Goal: Transaction & Acquisition: Purchase product/service

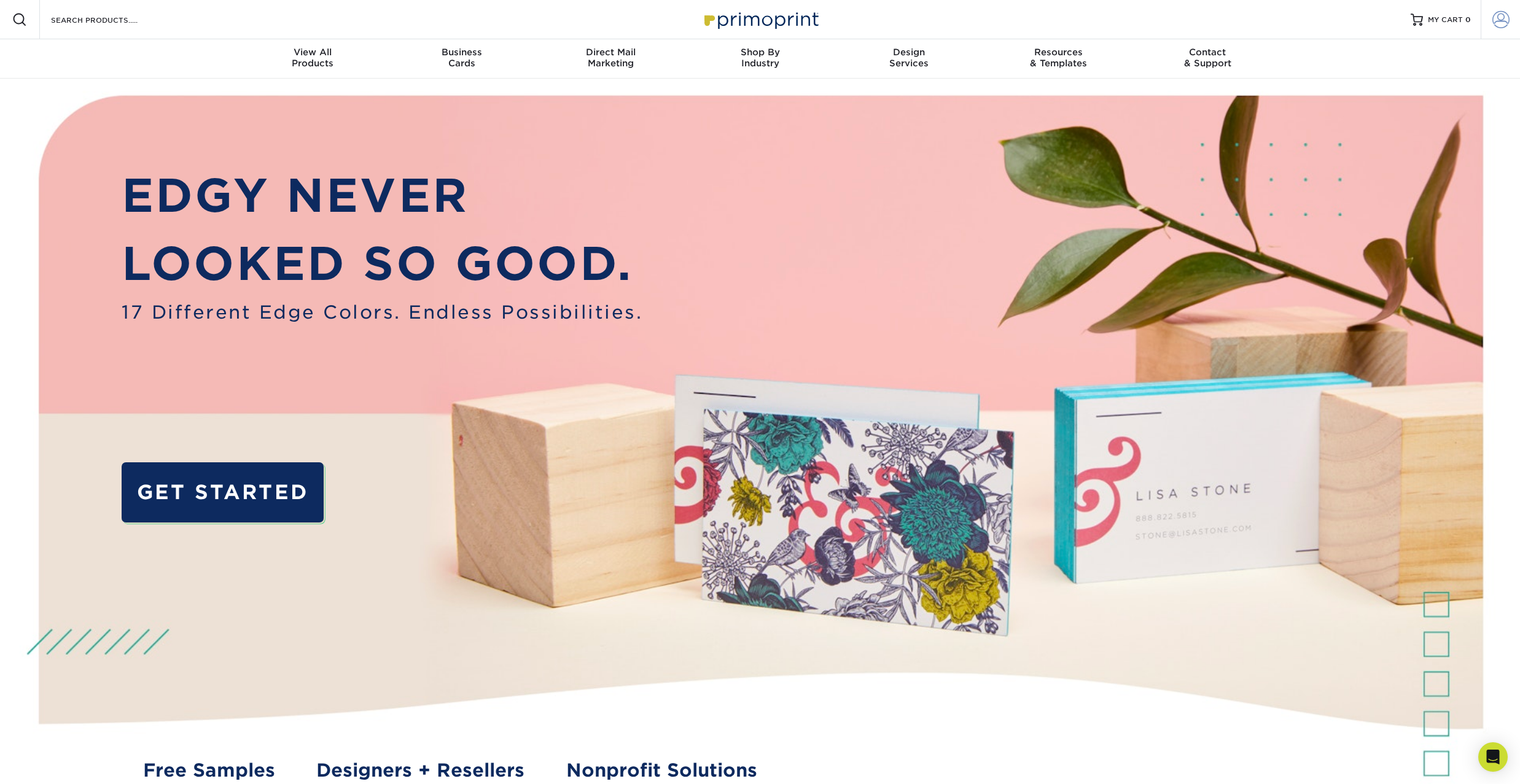
click at [1506, 25] on span at bounding box center [1500, 19] width 17 height 17
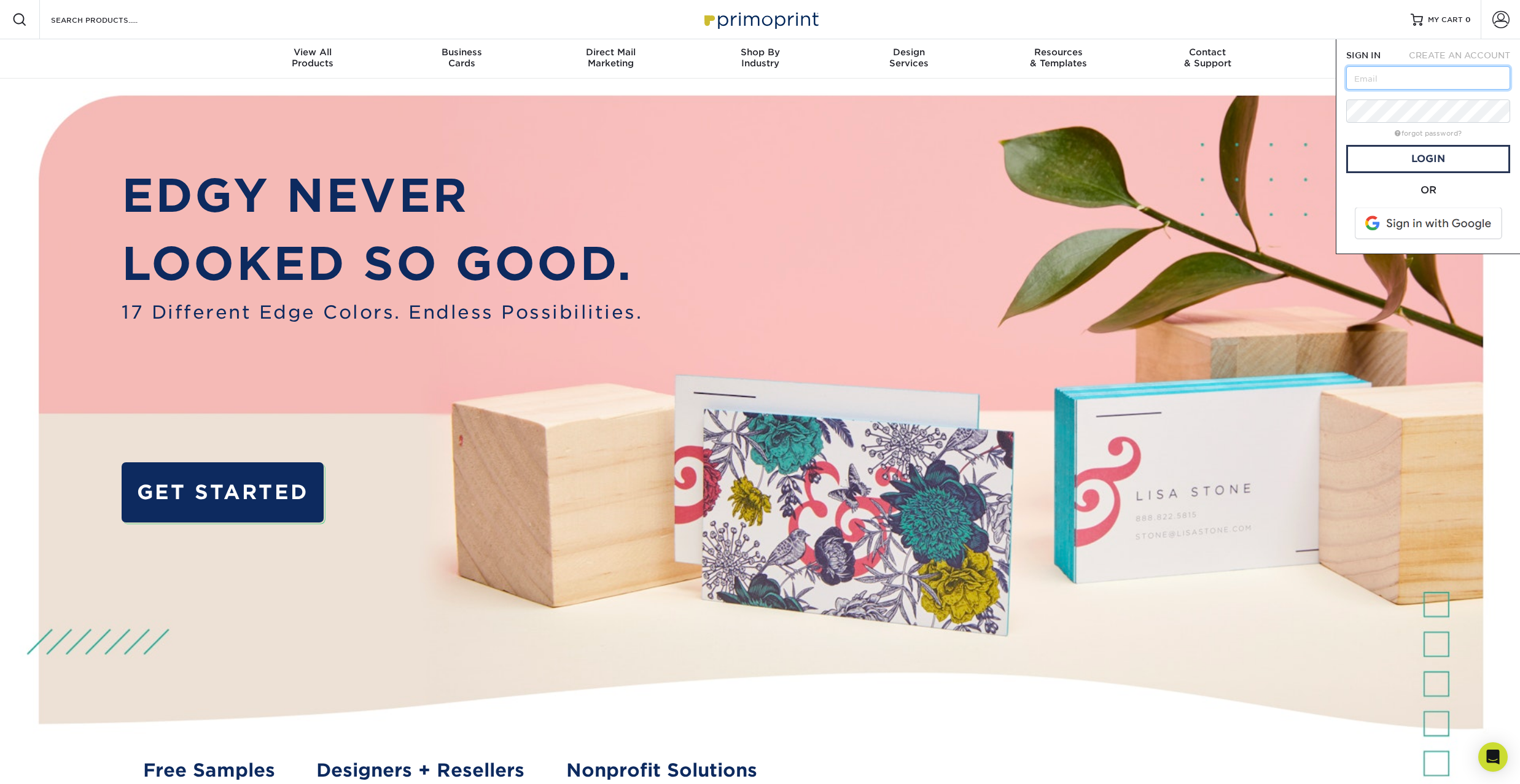
type input "vrdgomusic@gmail.com"
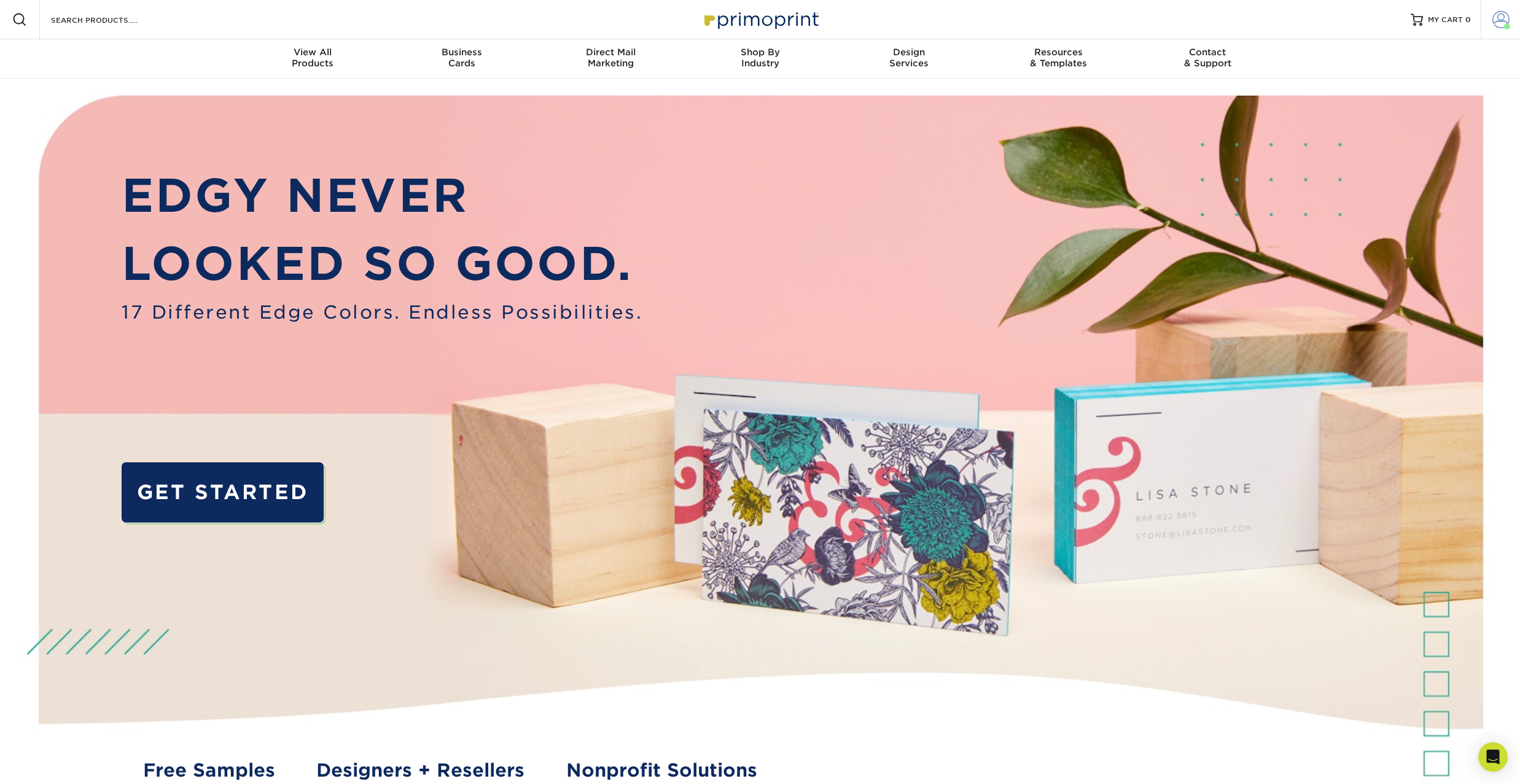
click at [1497, 23] on span at bounding box center [1500, 19] width 17 height 17
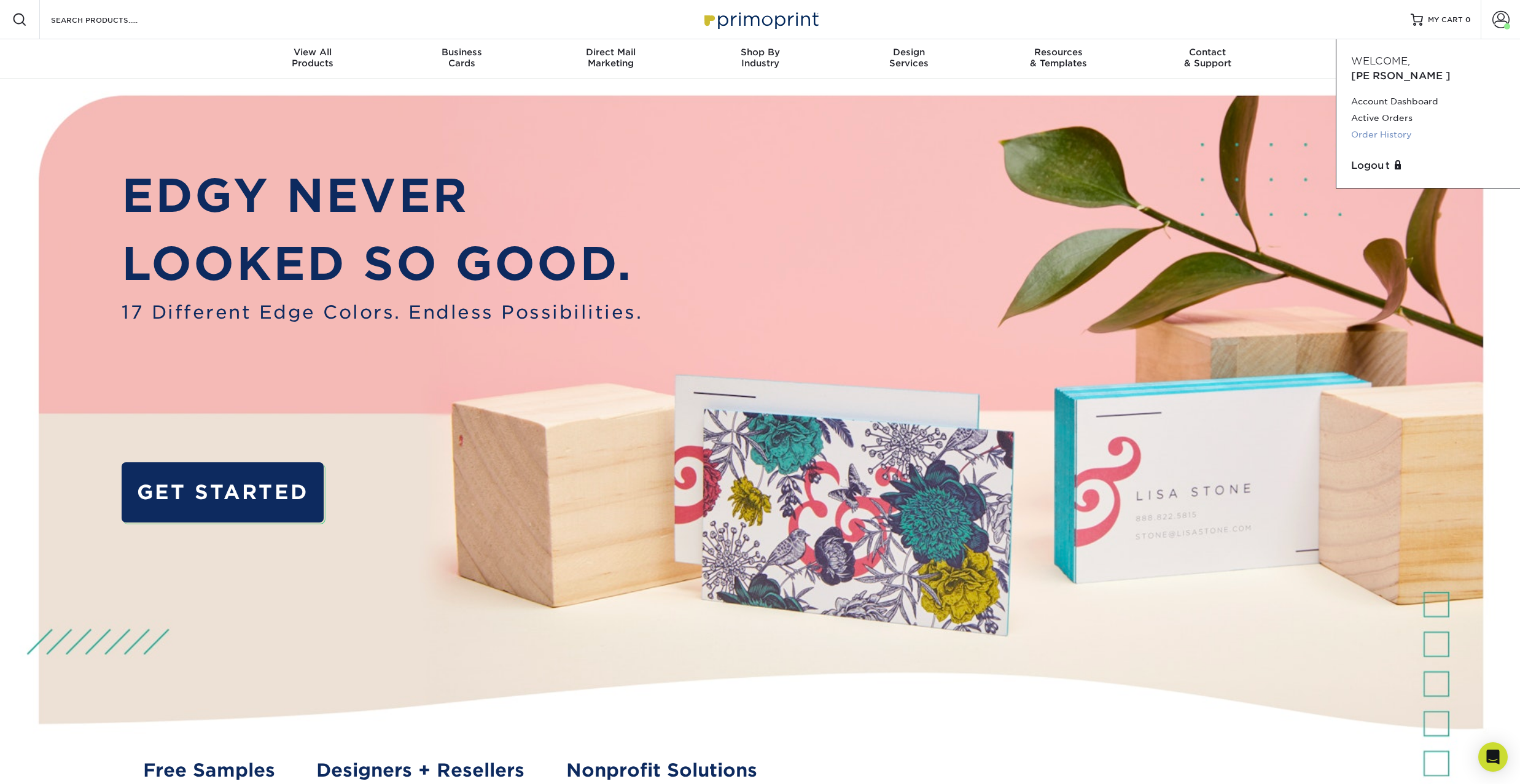
click at [1384, 126] on link "Order History" at bounding box center [1428, 135] width 154 height 16
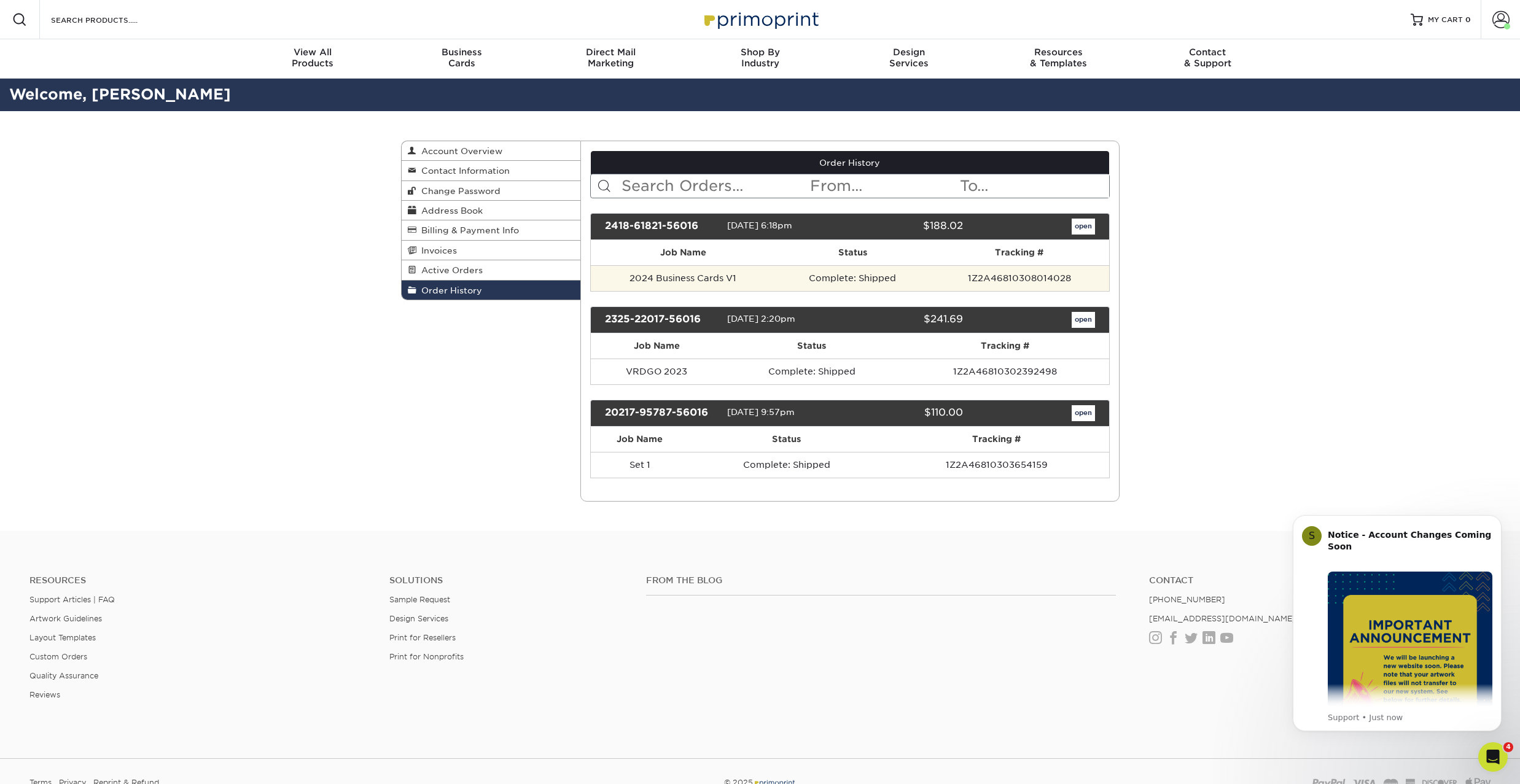
click at [686, 275] on td "2024 Business Cards V1" at bounding box center [683, 278] width 185 height 26
click at [775, 283] on td "2024 Business Cards V1" at bounding box center [683, 278] width 185 height 26
click at [1080, 228] on link "open" at bounding box center [1083, 226] width 23 height 16
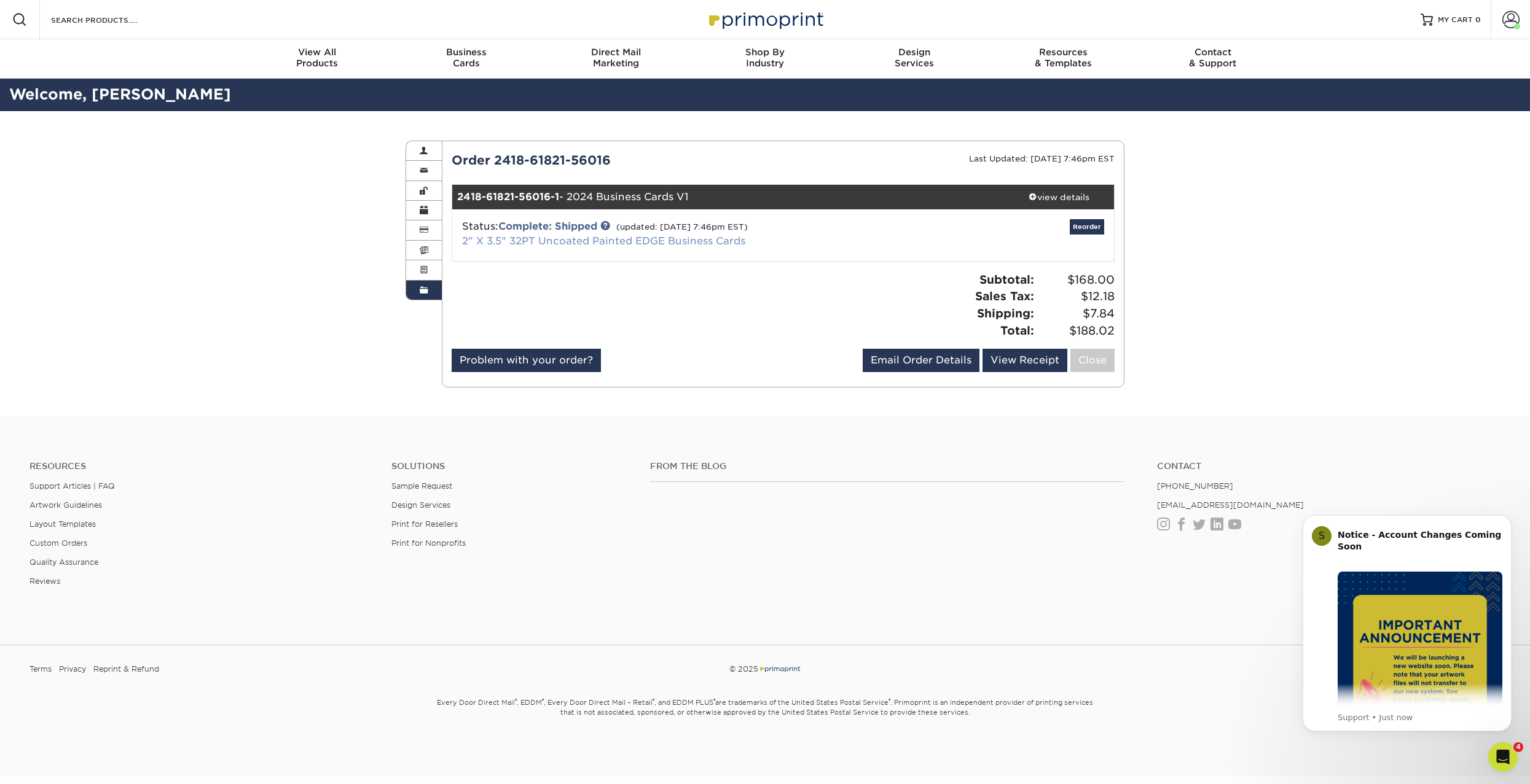
click at [525, 240] on link "2" X 3.5" 32PT Uncoated Painted EDGE Business Cards" at bounding box center [604, 241] width 283 height 11
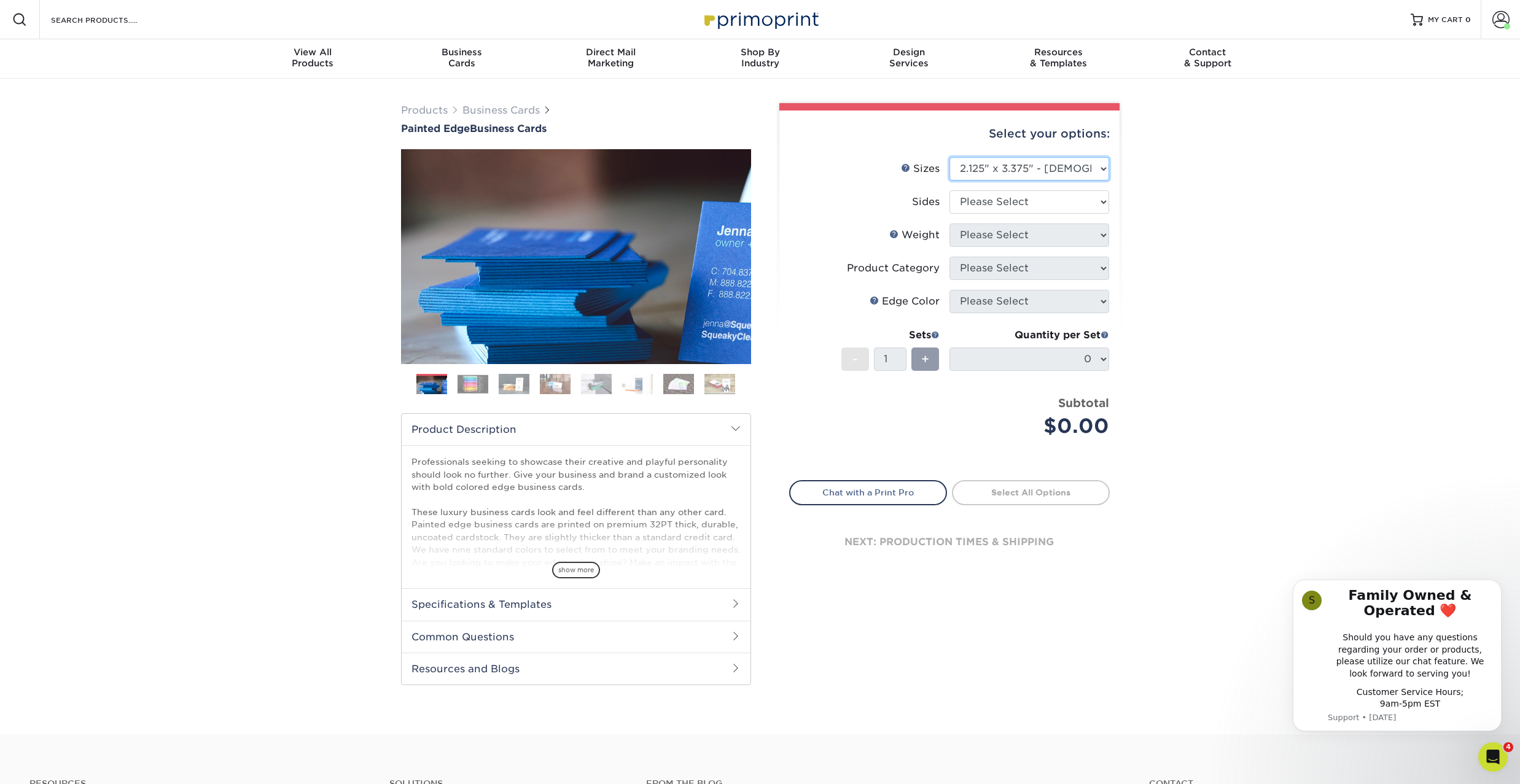
select select "2.00x3.50"
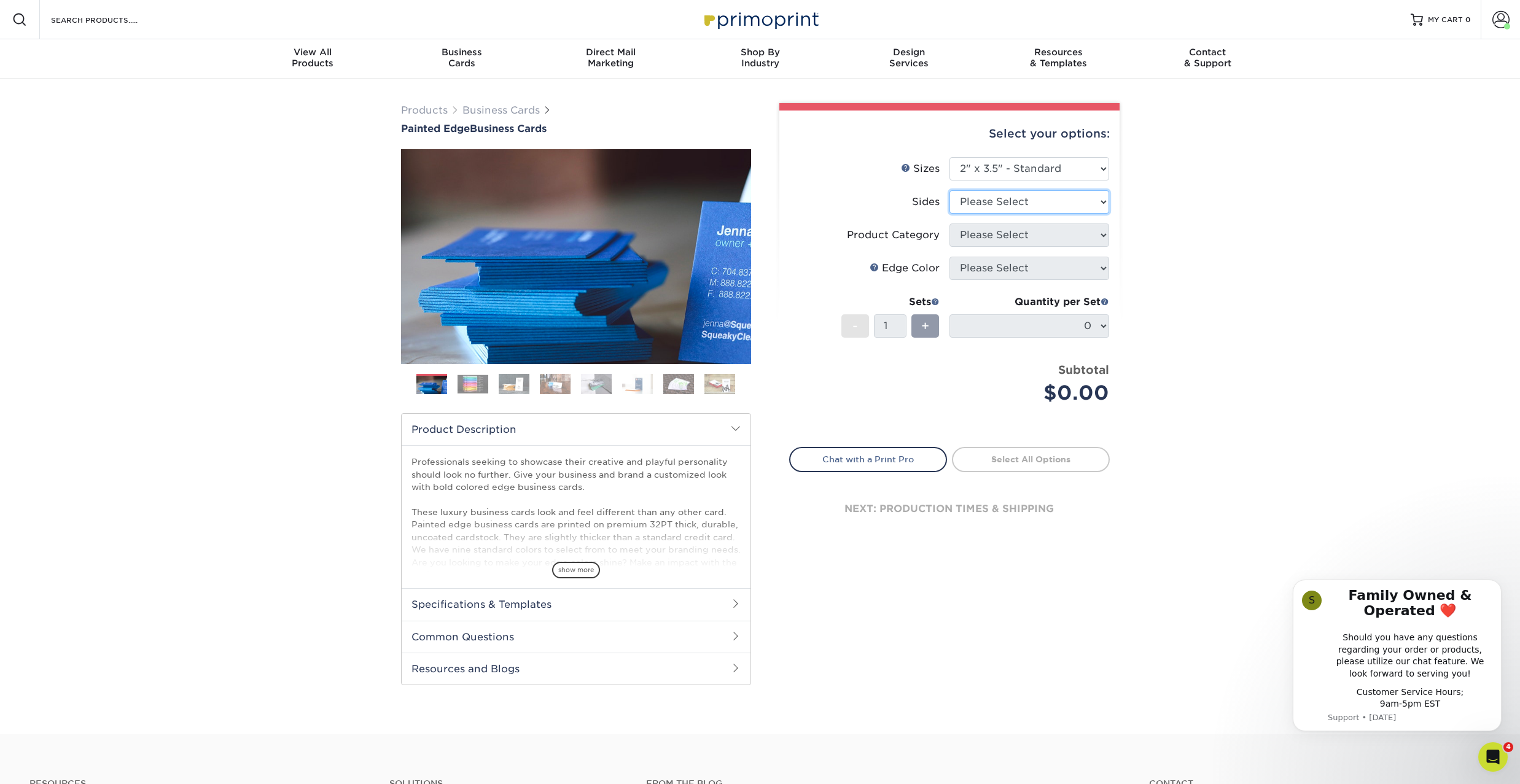
select select "13abbda7-1d64-4f25-8bb2-c179b224825d"
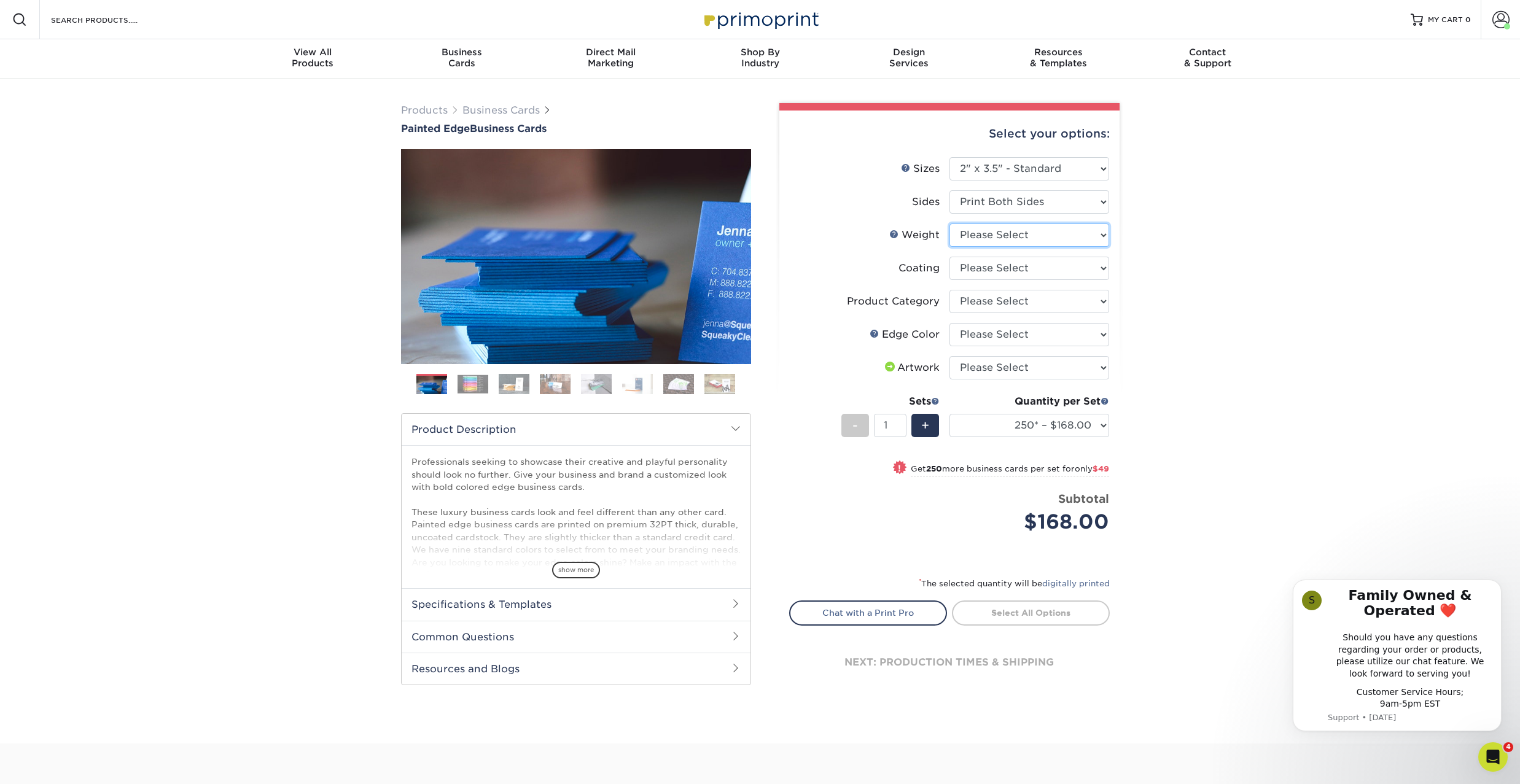
select select "32PTUC"
select select "3b5148f1-0588-4f88-a218-97bcfdce65c1"
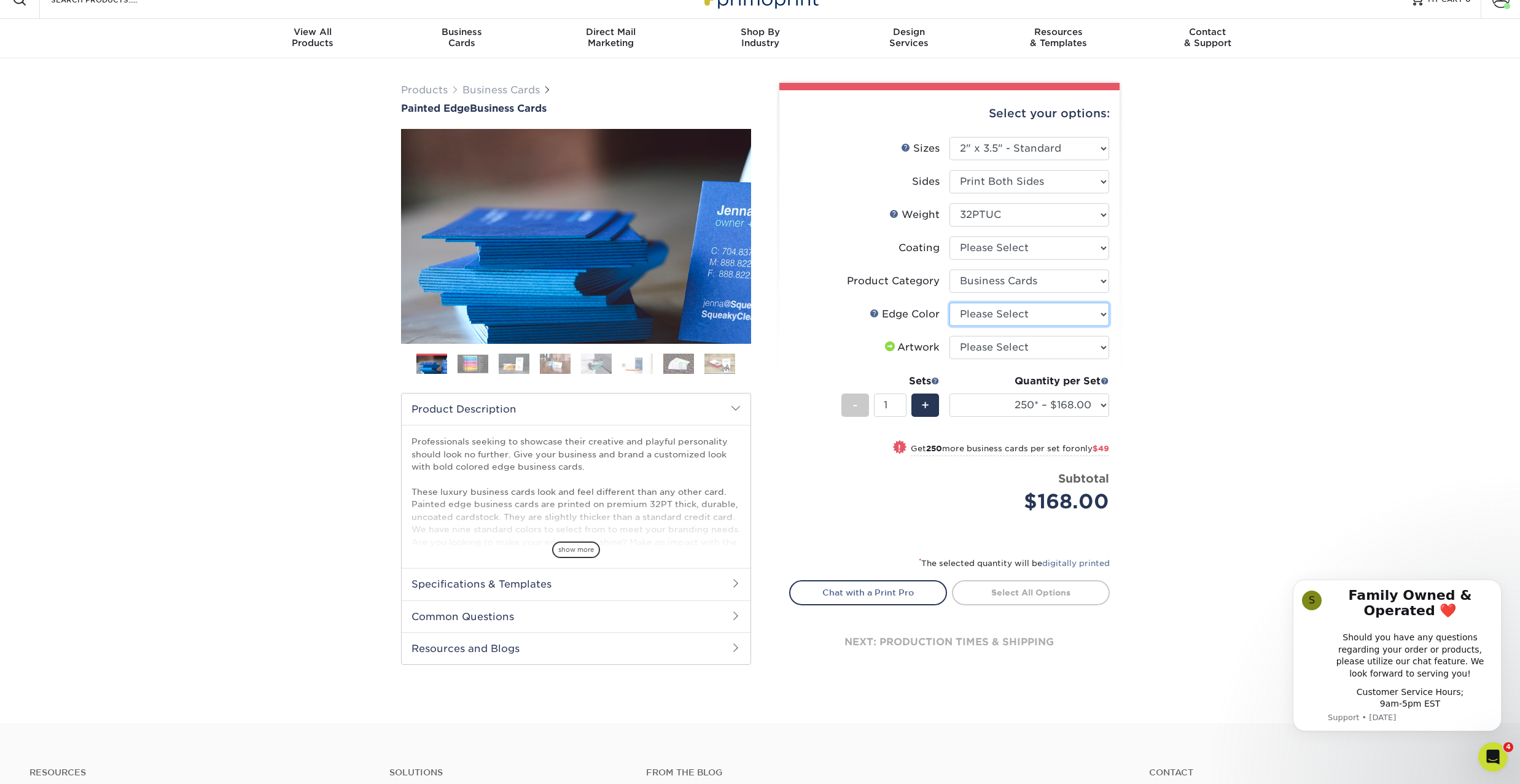
select select "34794e23-ba15-445e-813c-341542a5462f"
select select "upload"
click at [469, 363] on img at bounding box center [473, 364] width 31 height 19
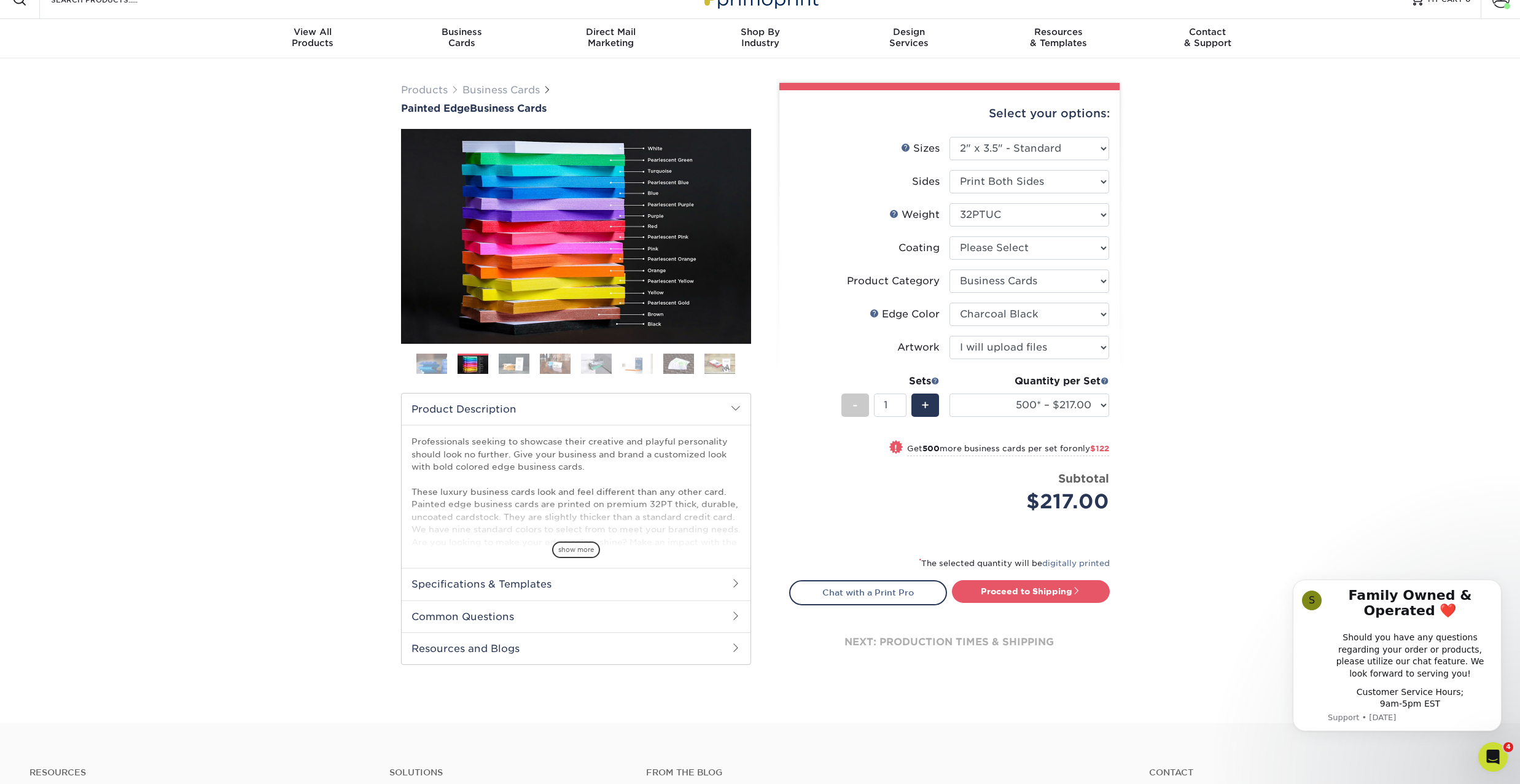
click at [502, 364] on img at bounding box center [514, 364] width 31 height 21
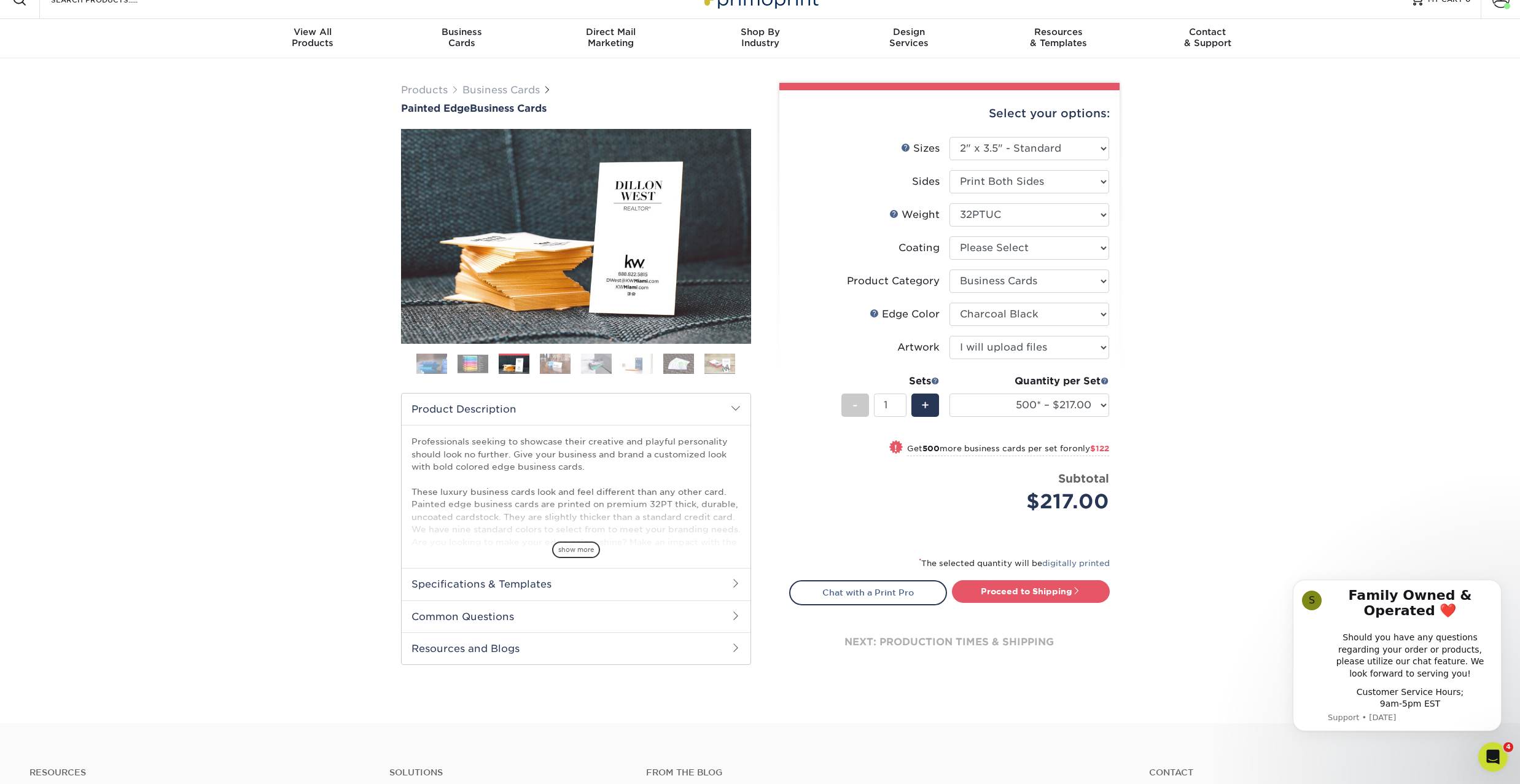
click at [548, 365] on img at bounding box center [555, 364] width 31 height 21
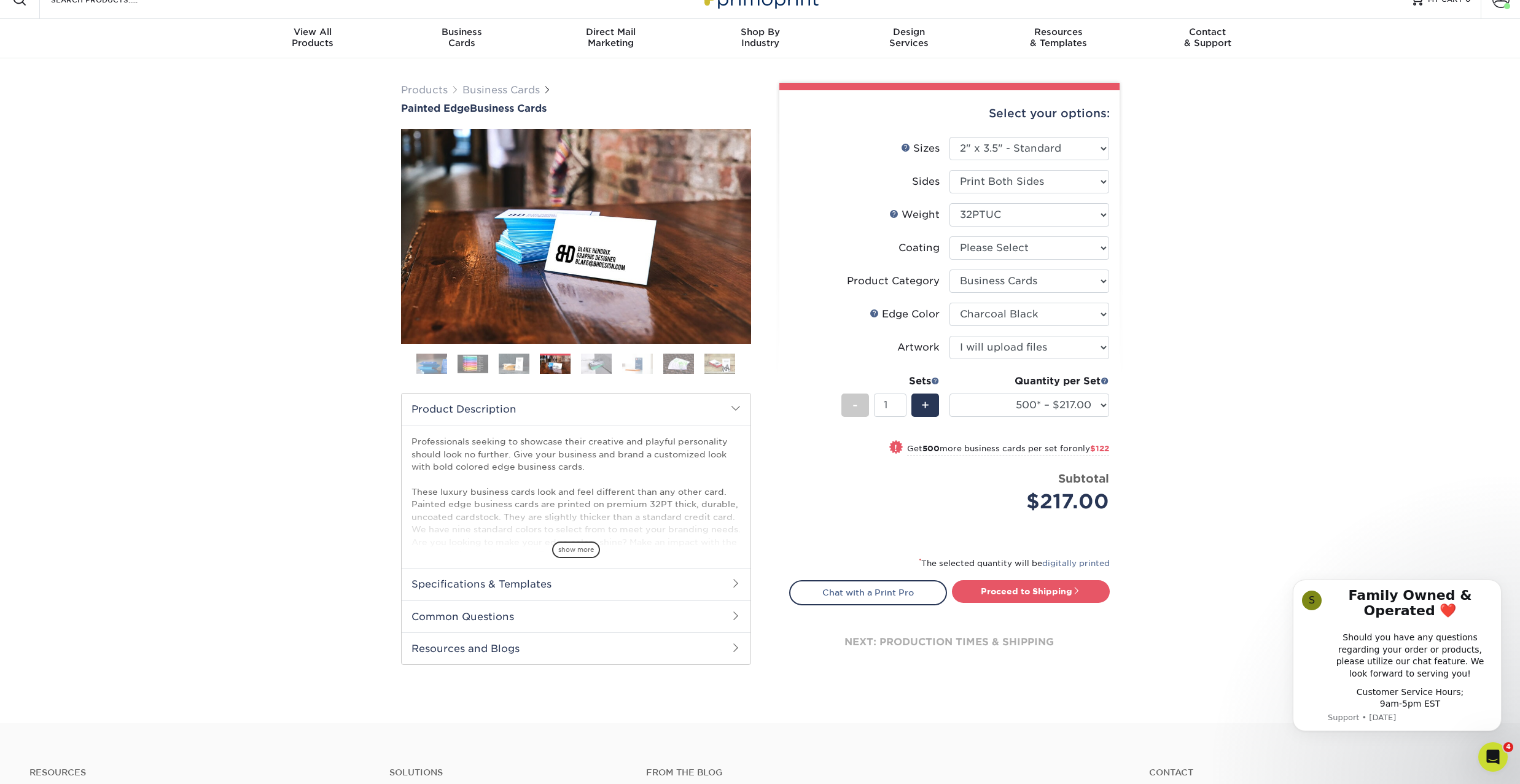
click at [582, 364] on img at bounding box center [596, 364] width 31 height 21
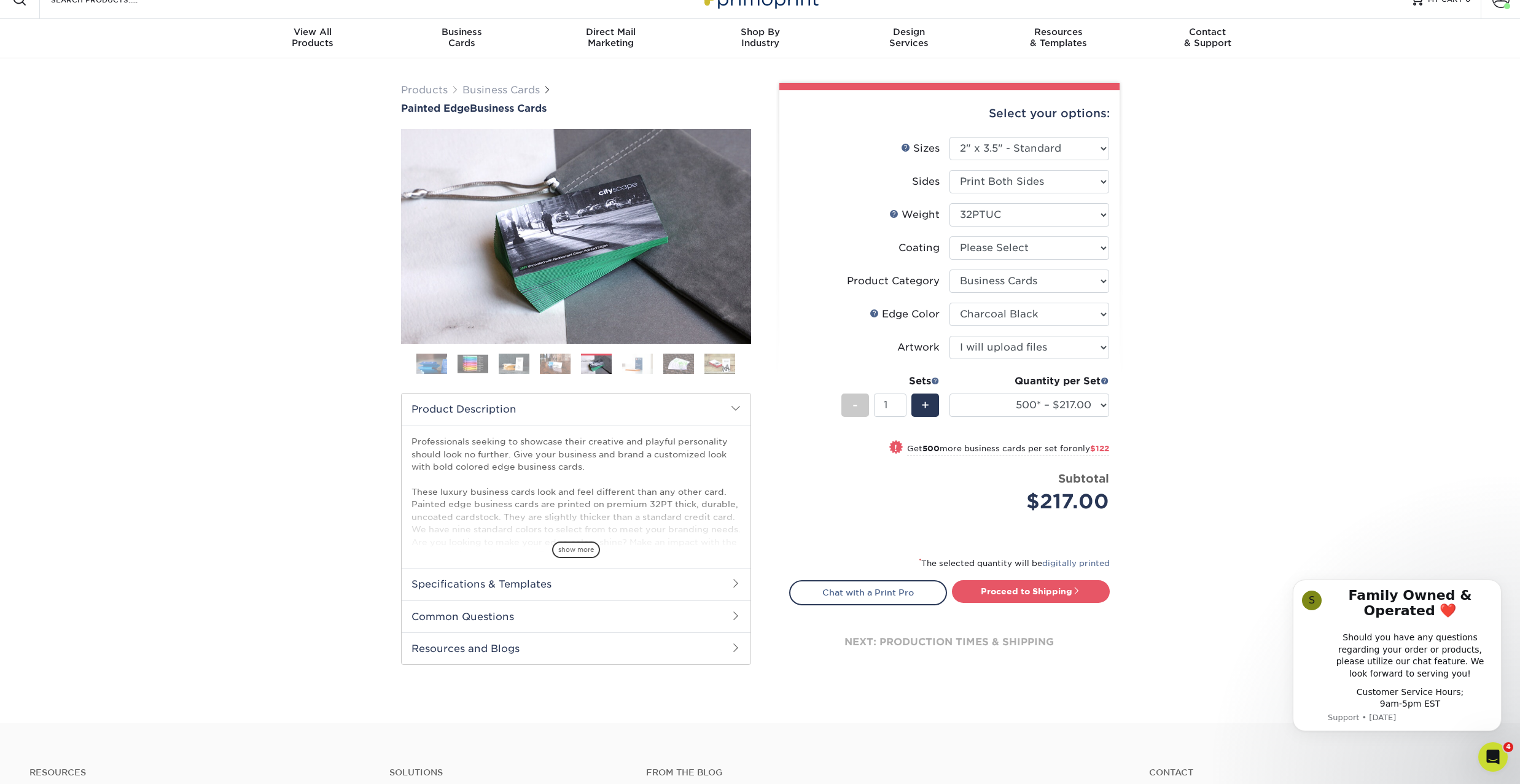
click at [632, 366] on img at bounding box center [637, 364] width 31 height 21
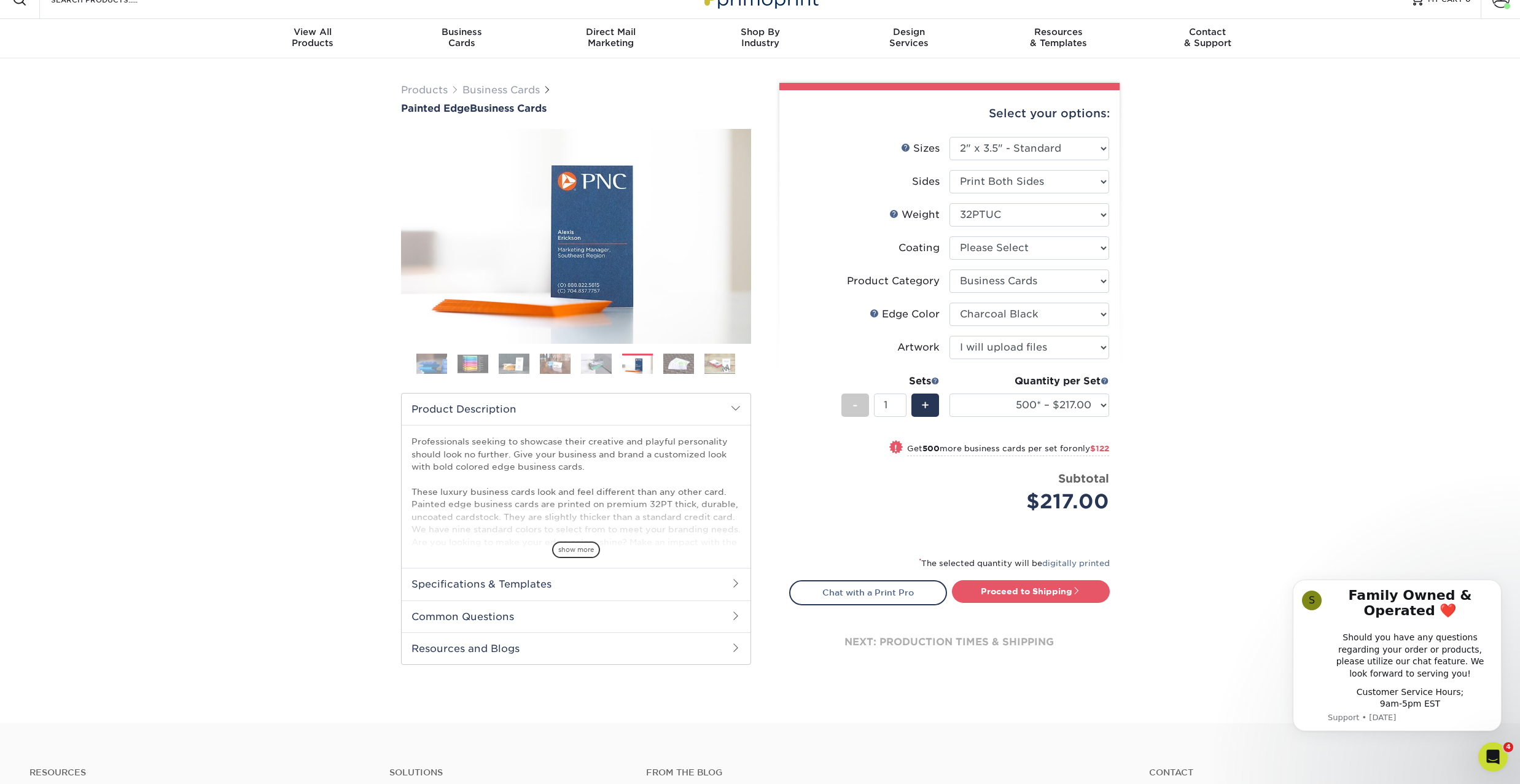
click at [591, 365] on img at bounding box center [596, 364] width 31 height 21
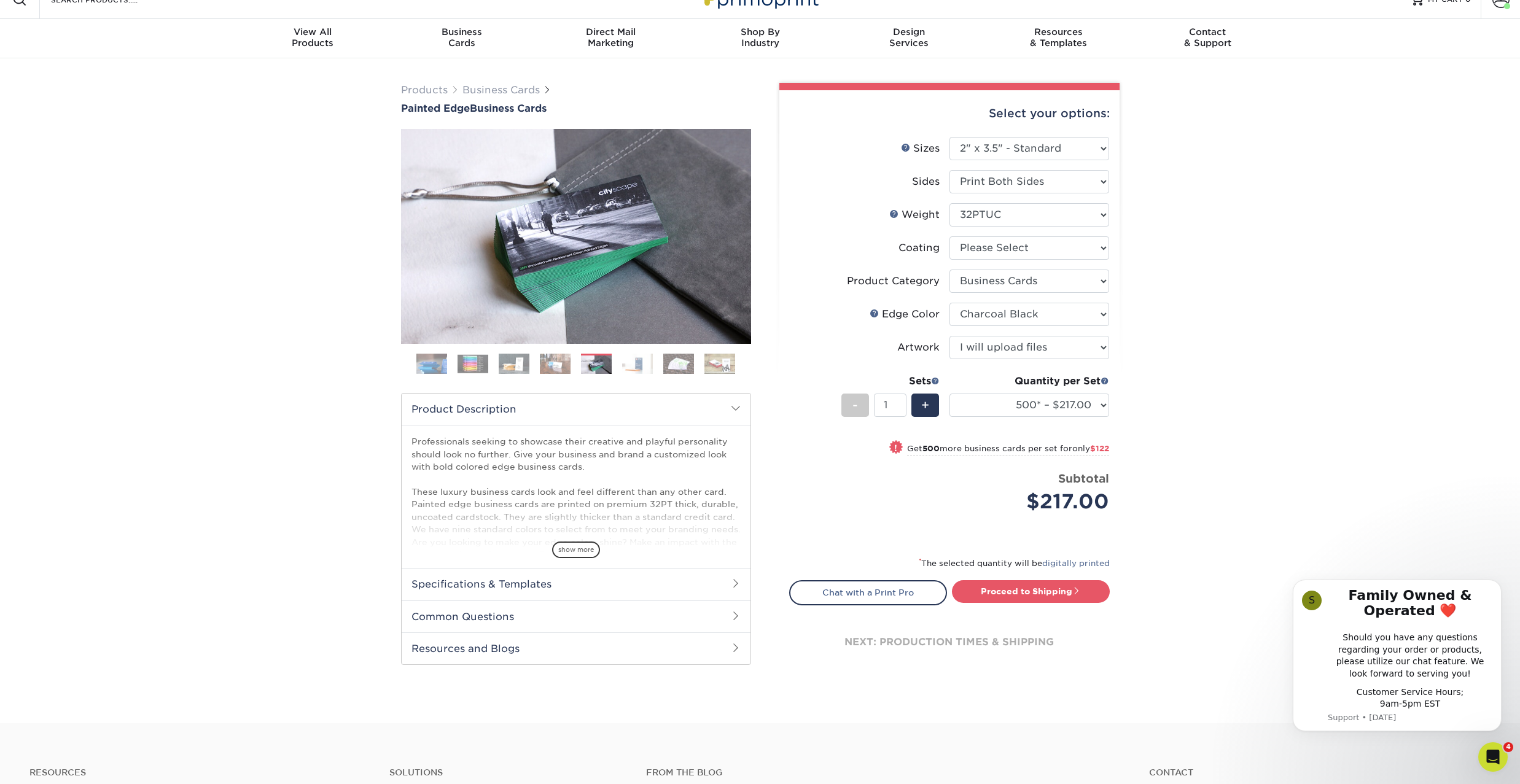
click at [633, 363] on img at bounding box center [637, 364] width 31 height 21
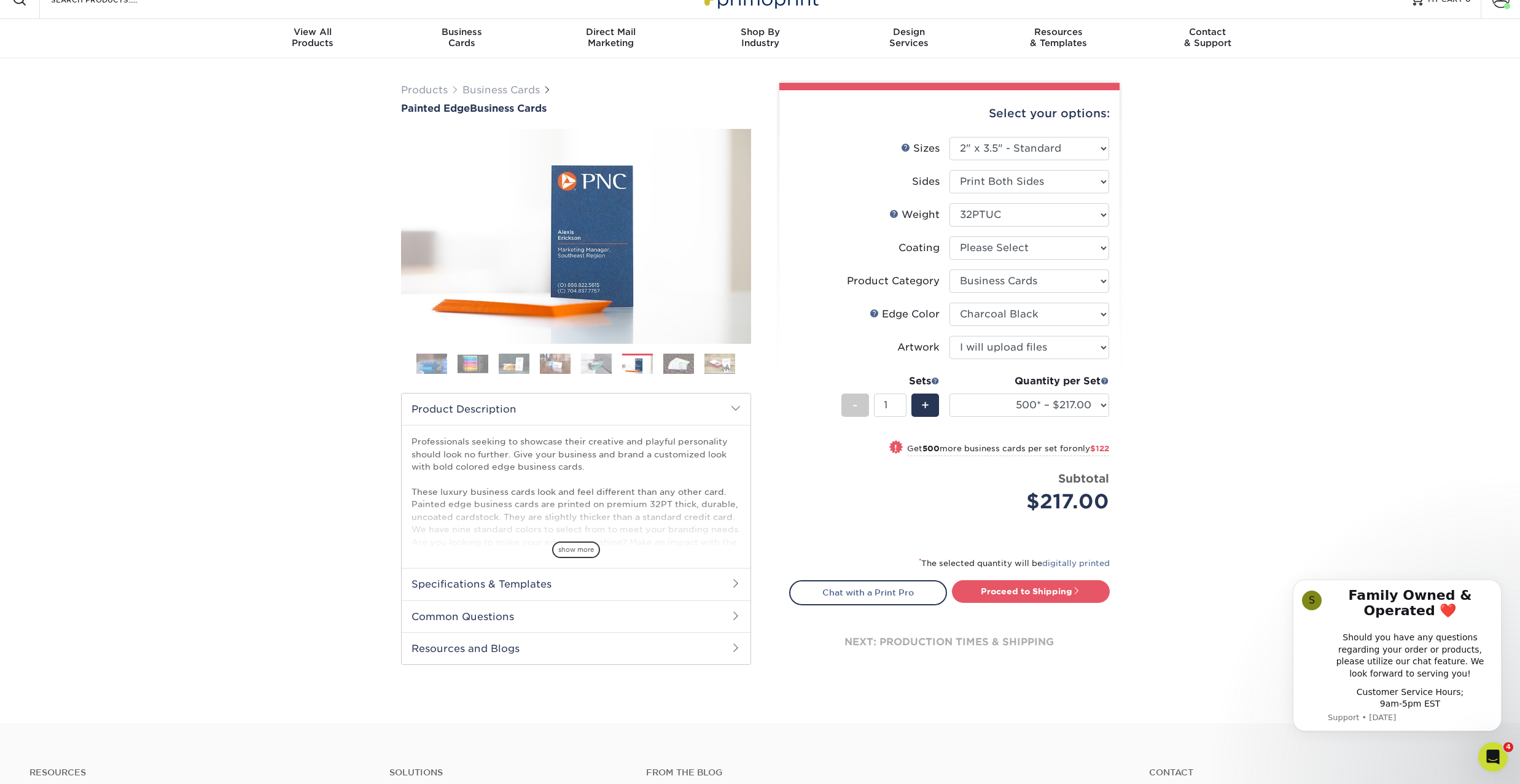
click at [694, 365] on img at bounding box center [679, 364] width 31 height 21
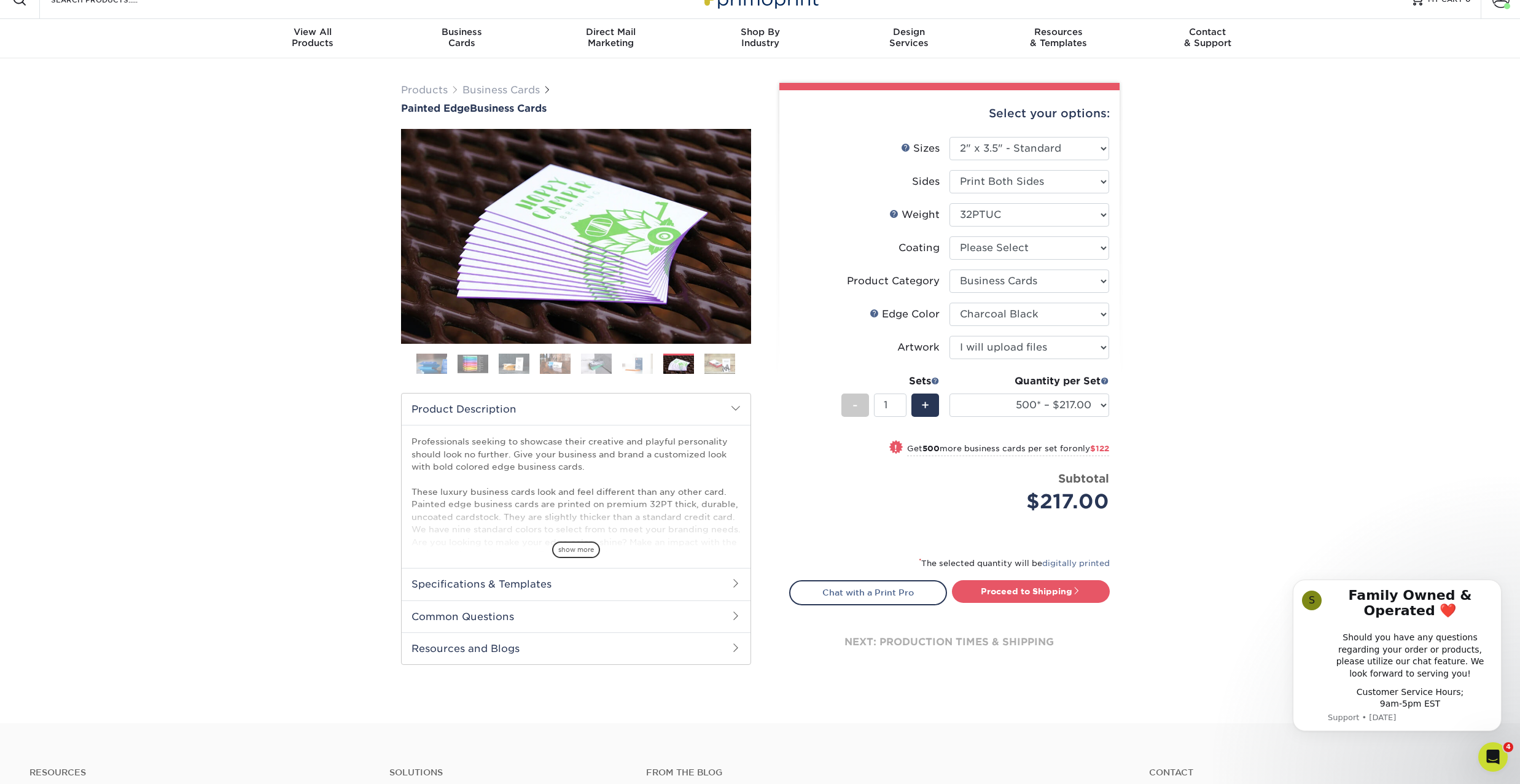
click at [732, 368] on img at bounding box center [720, 364] width 31 height 21
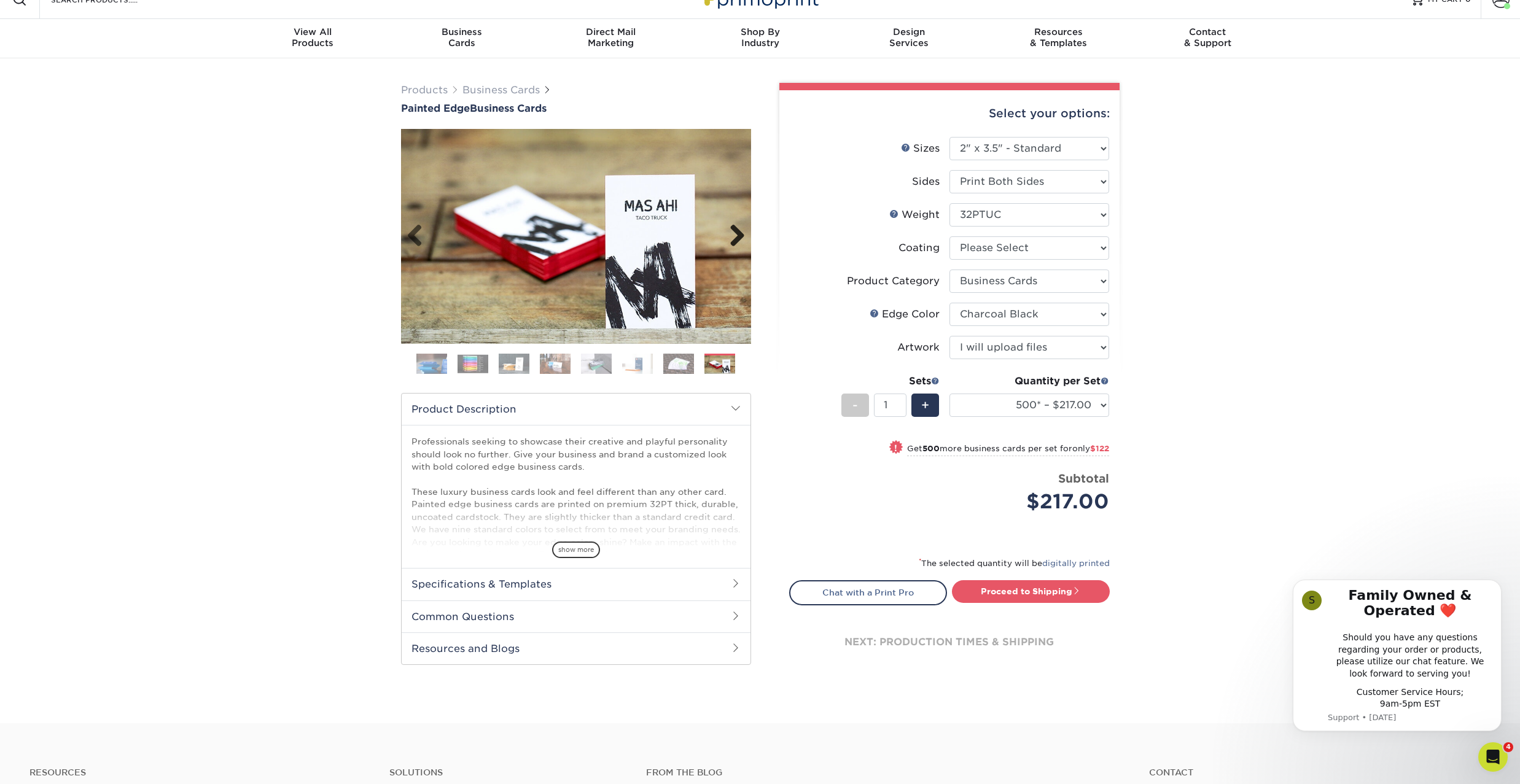
click at [737, 237] on link "Next" at bounding box center [732, 236] width 25 height 25
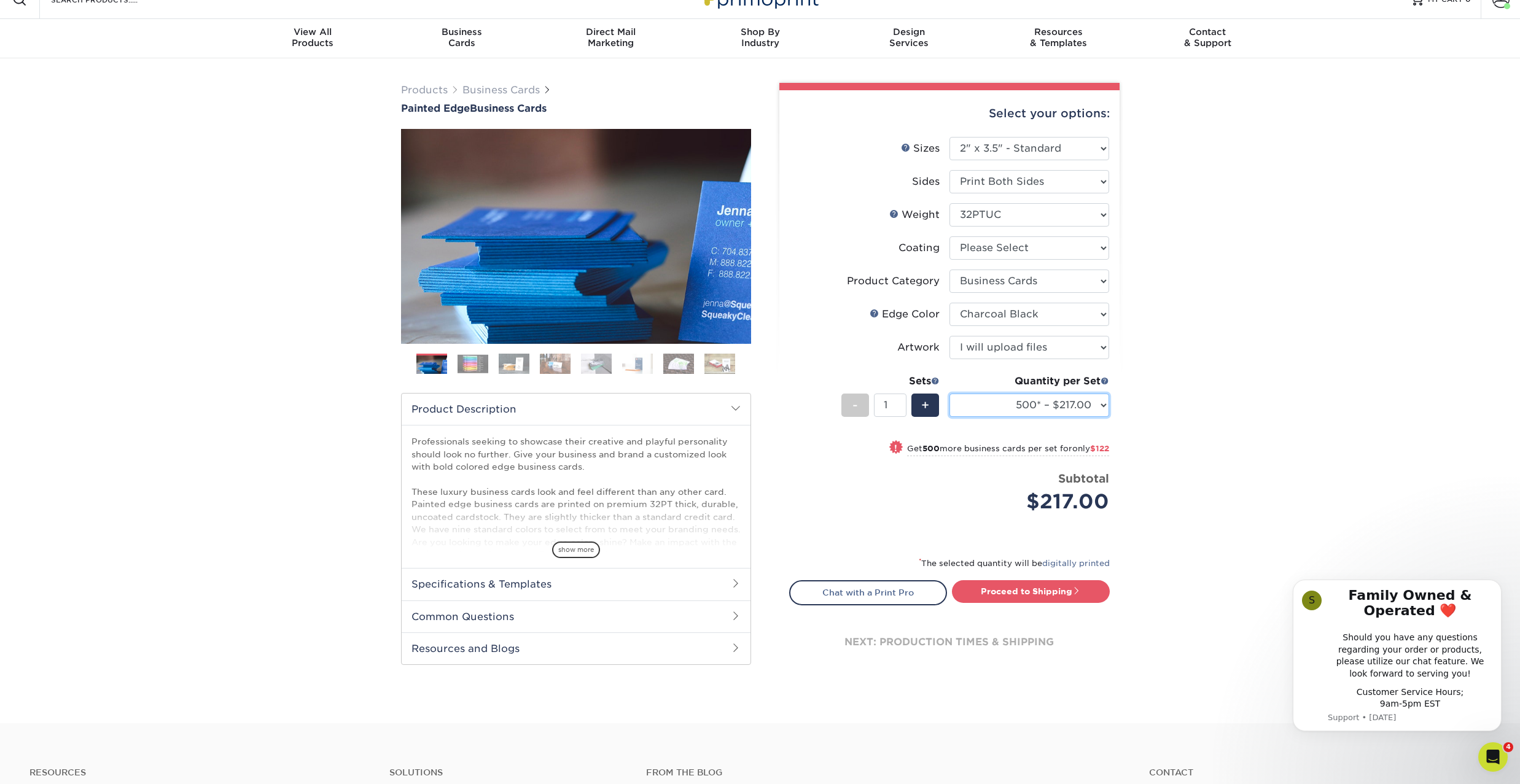
select select "250* – $168.00"
click at [1057, 596] on link "Proceed to Shipping" at bounding box center [1031, 591] width 158 height 22
select select "3e7618de-abca-4bda-9f97-8b9129e913d8"
select select "-1"
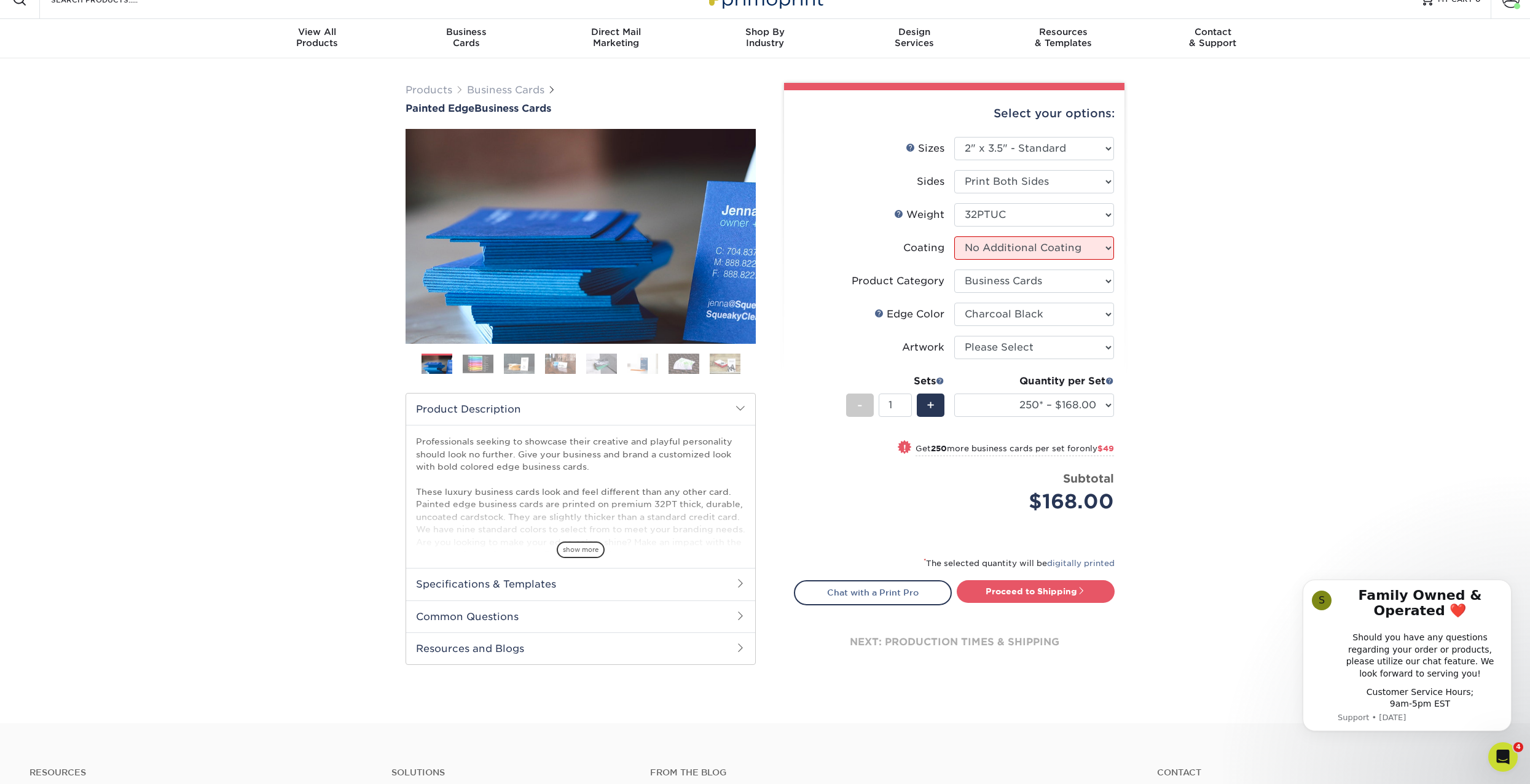
select select "-1"
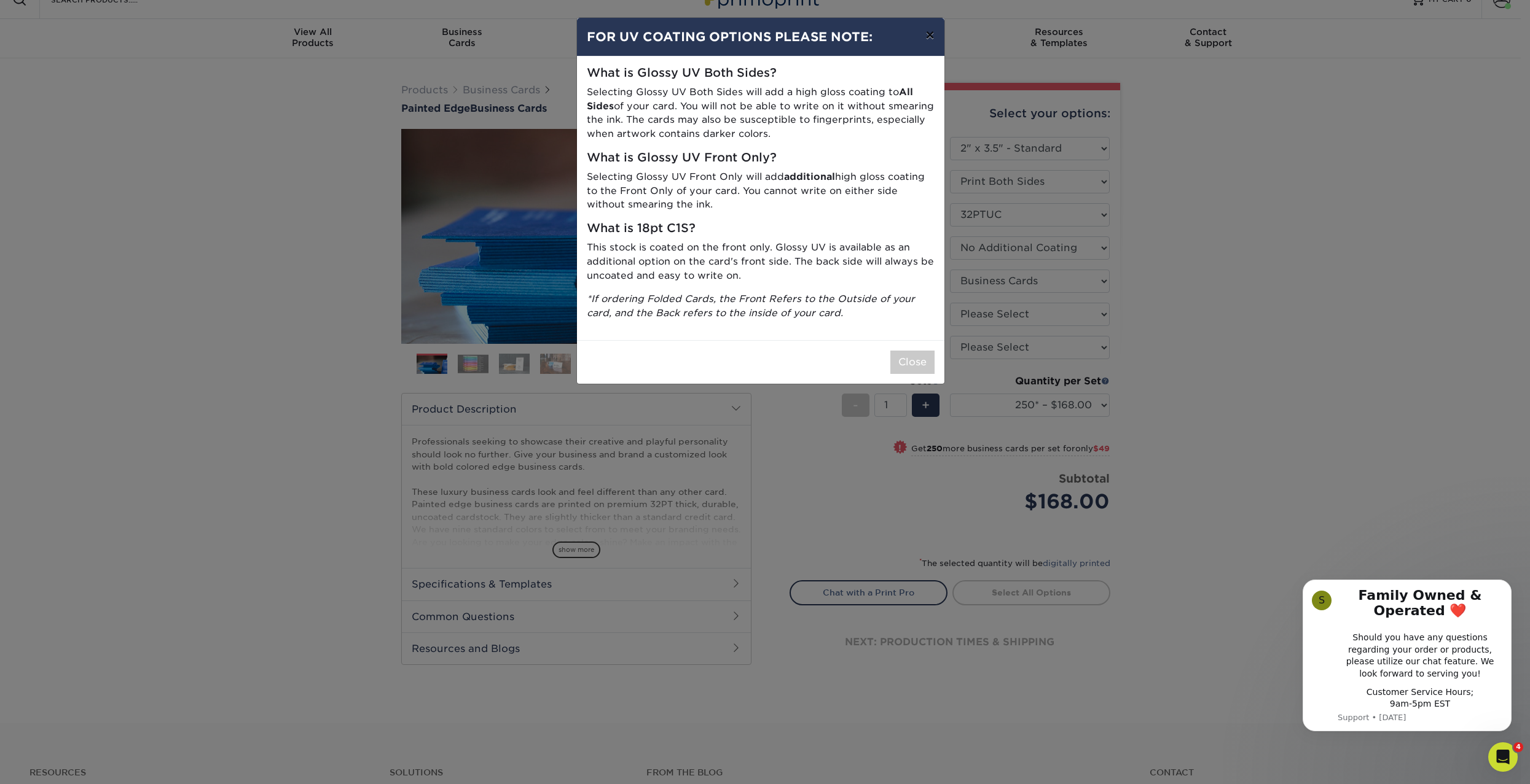
click at [929, 37] on button "×" at bounding box center [929, 35] width 28 height 34
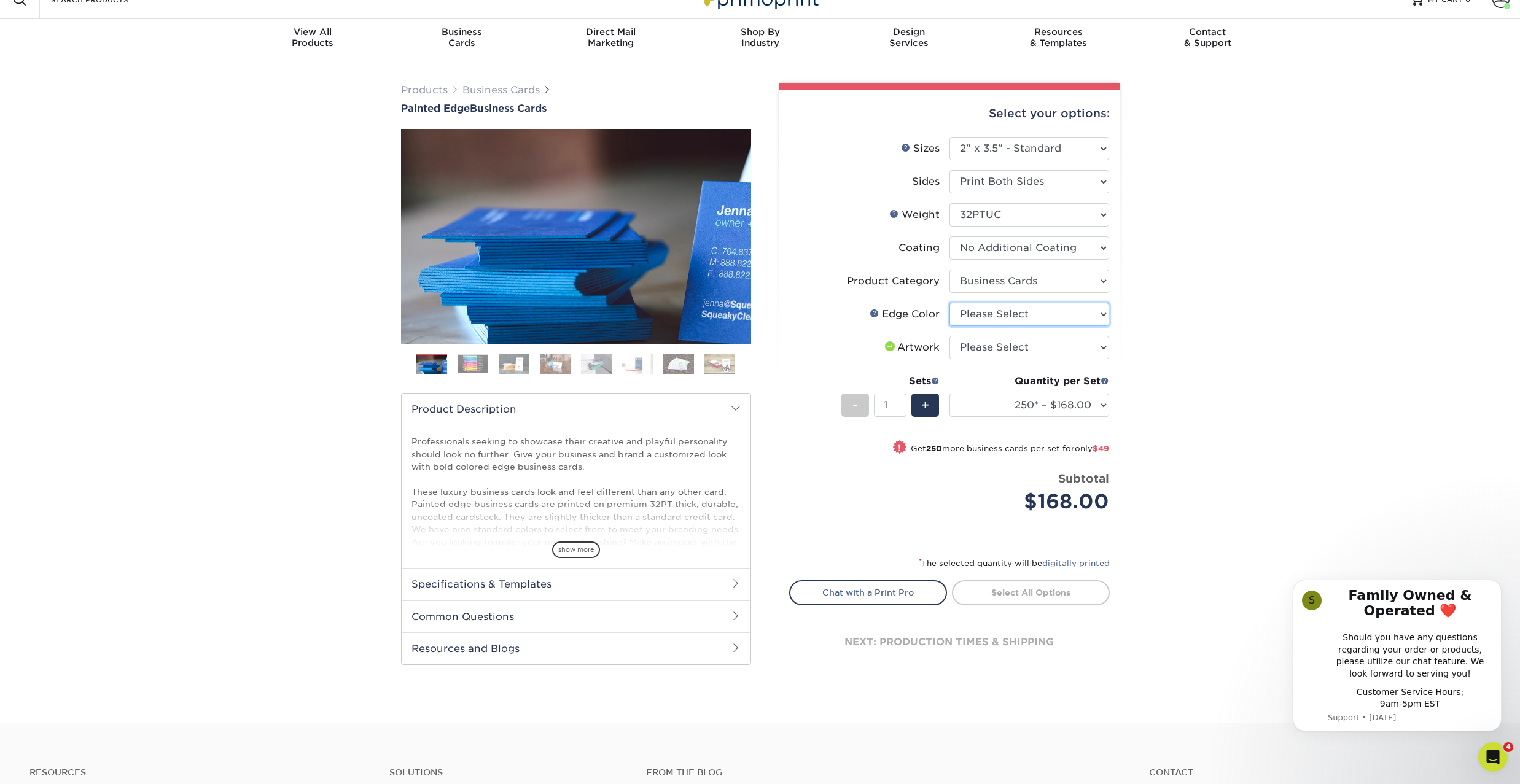
select select "34794e23-ba15-445e-813c-341542a5462f"
select select "upload"
click at [1040, 587] on link "Proceed to Shipping" at bounding box center [1031, 591] width 158 height 22
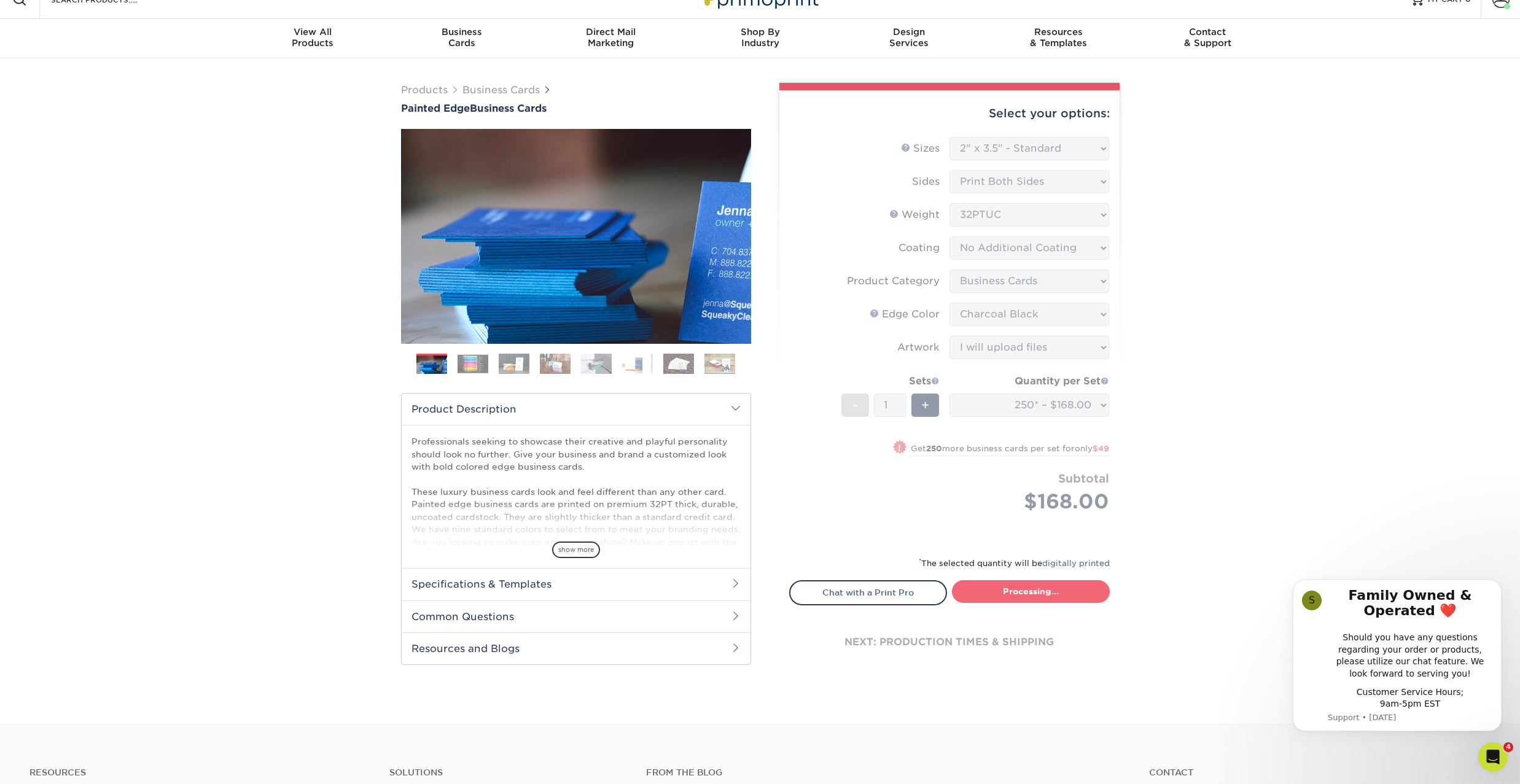
select select "b1d50ed3-fc81-464d-a1d8-d1915fbce704"
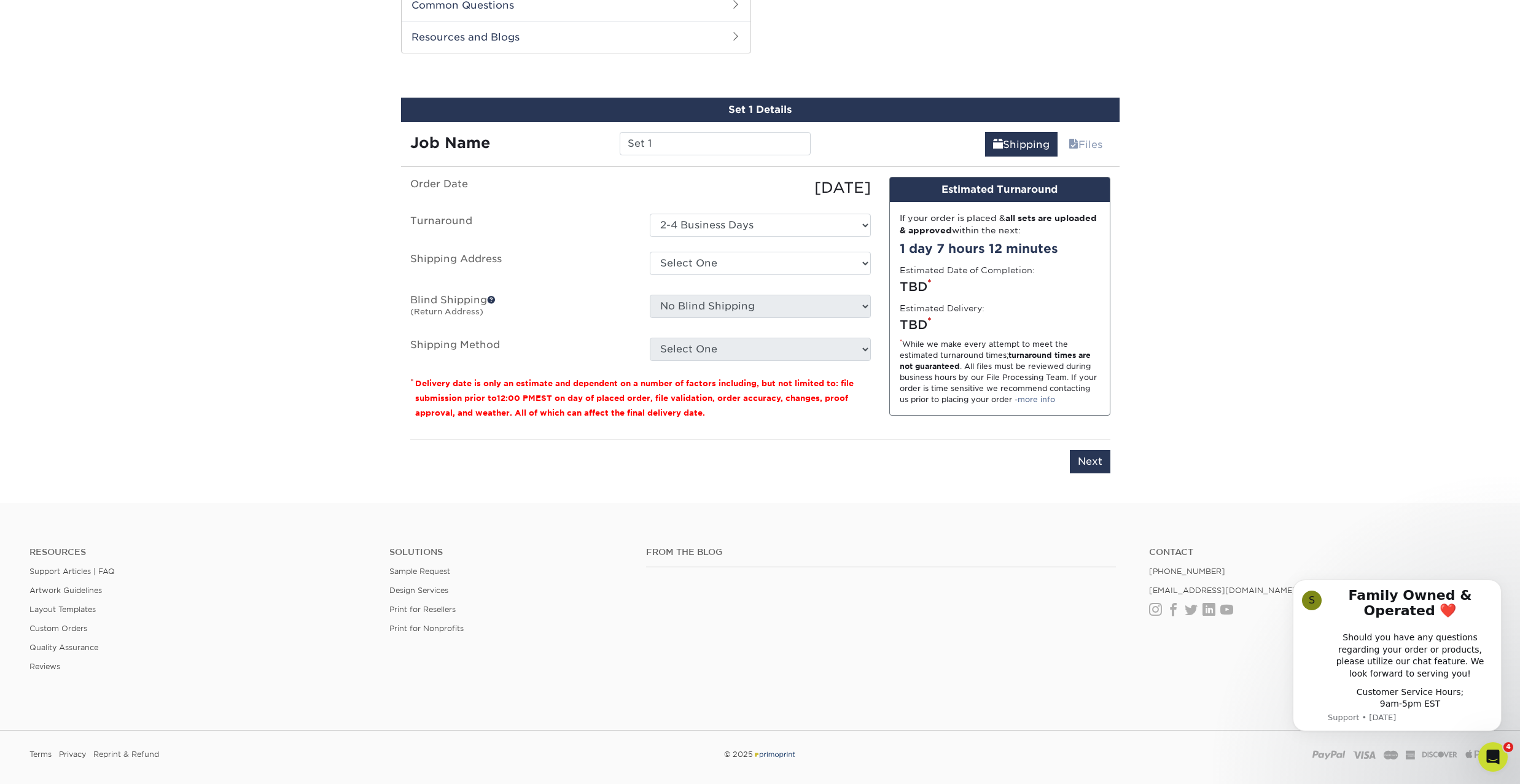
scroll to position [633, 0]
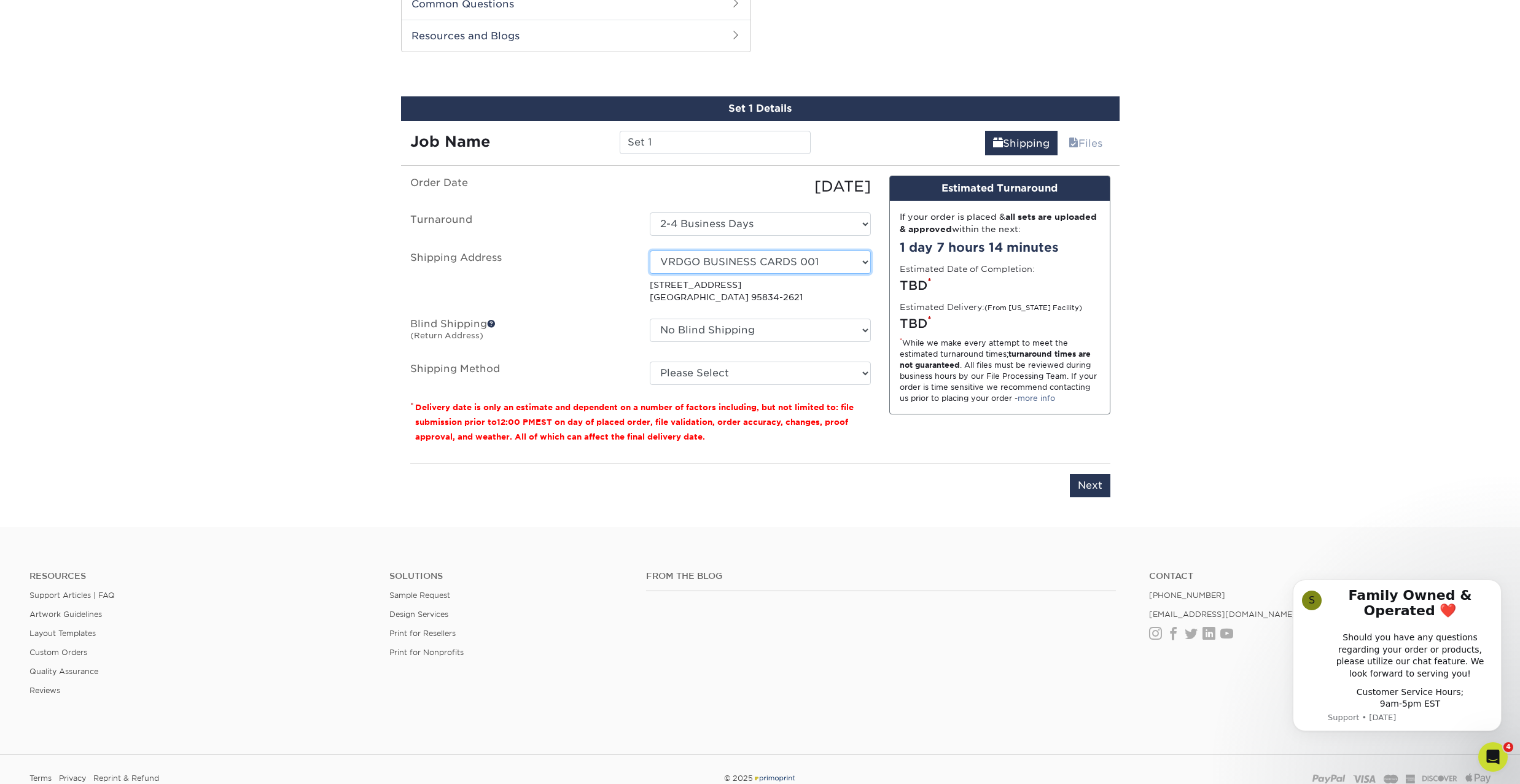
select select "244025"
select select "03"
click at [1092, 485] on input "Next" at bounding box center [1090, 485] width 40 height 23
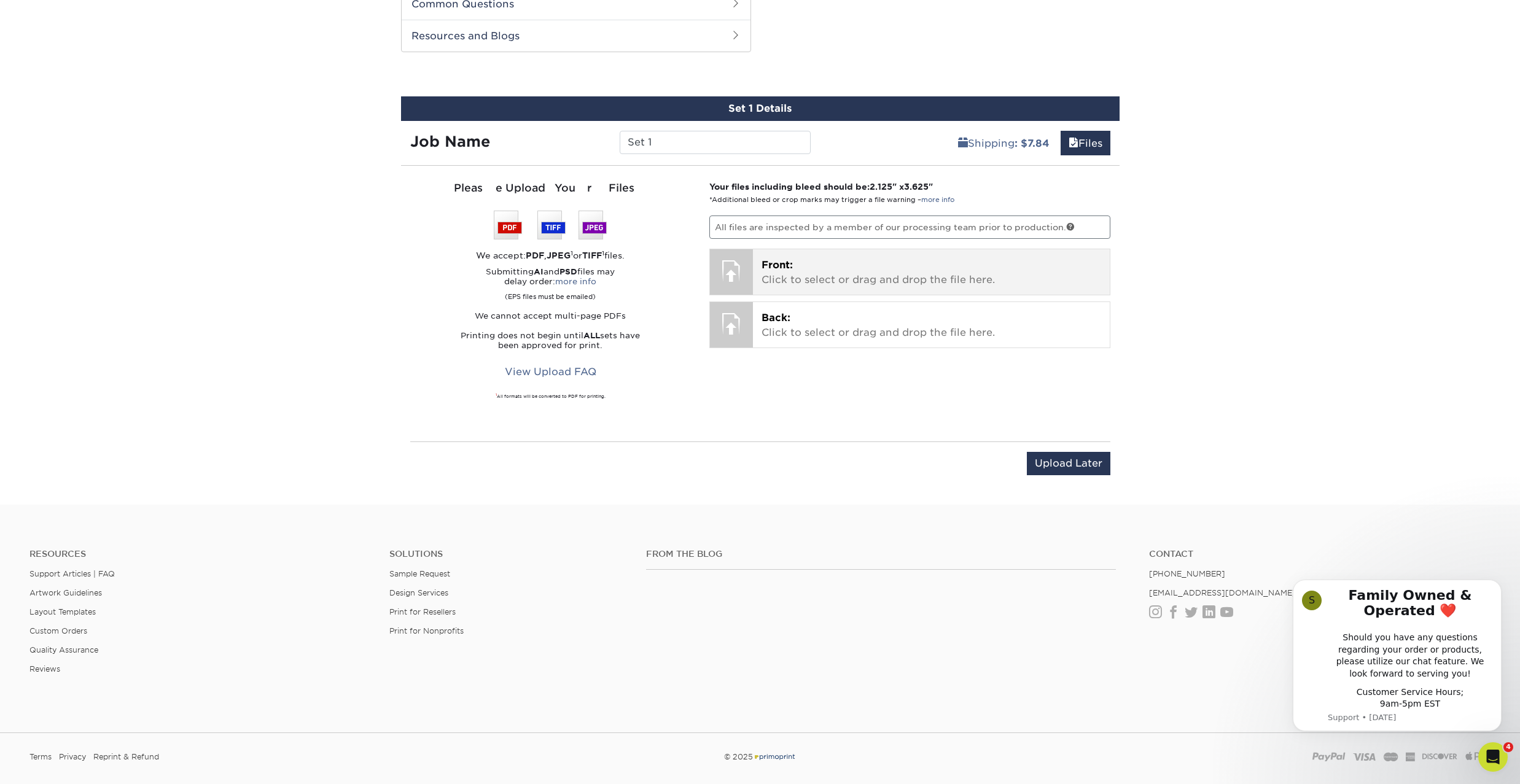
click at [883, 275] on p "Front: Click to select or drag and drop the file here." at bounding box center [931, 272] width 340 height 30
click at [824, 271] on p "Front: Click to select or drag and drop the file here." at bounding box center [931, 272] width 340 height 30
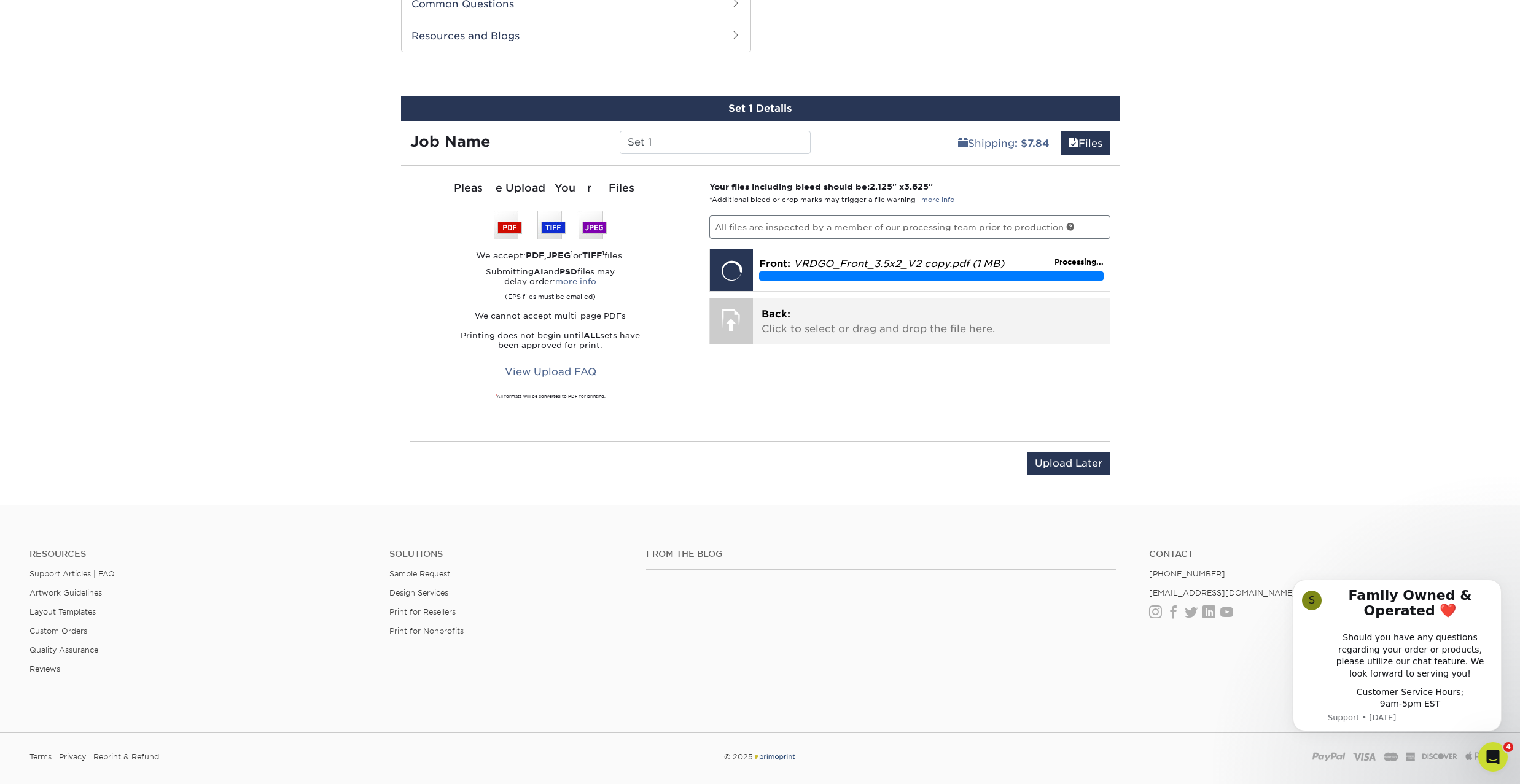
click at [843, 325] on p "Back: Click to select or drag and drop the file here." at bounding box center [931, 322] width 340 height 30
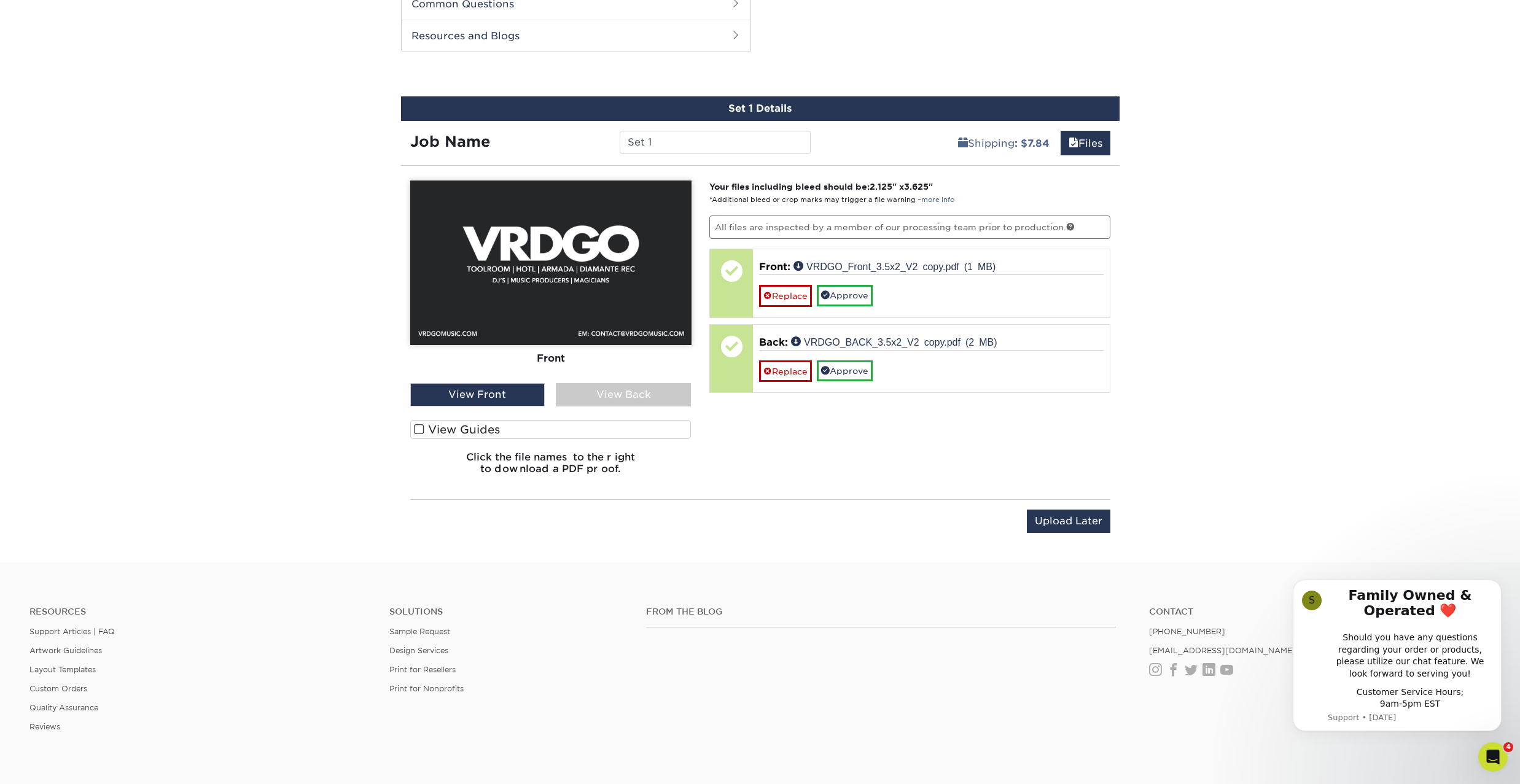
click at [636, 394] on div "View Back" at bounding box center [624, 395] width 135 height 23
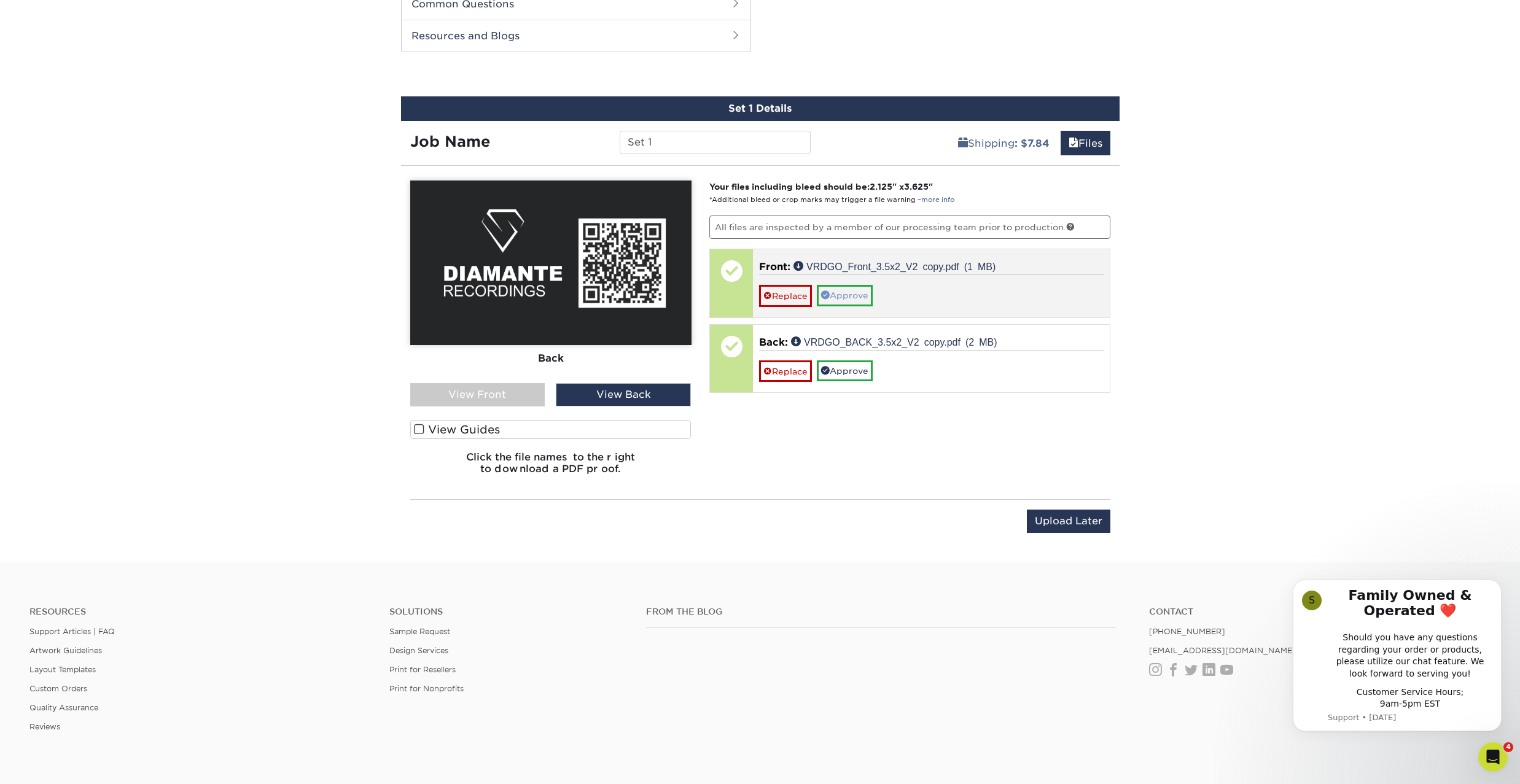
click at [846, 298] on link "Approve" at bounding box center [845, 295] width 56 height 21
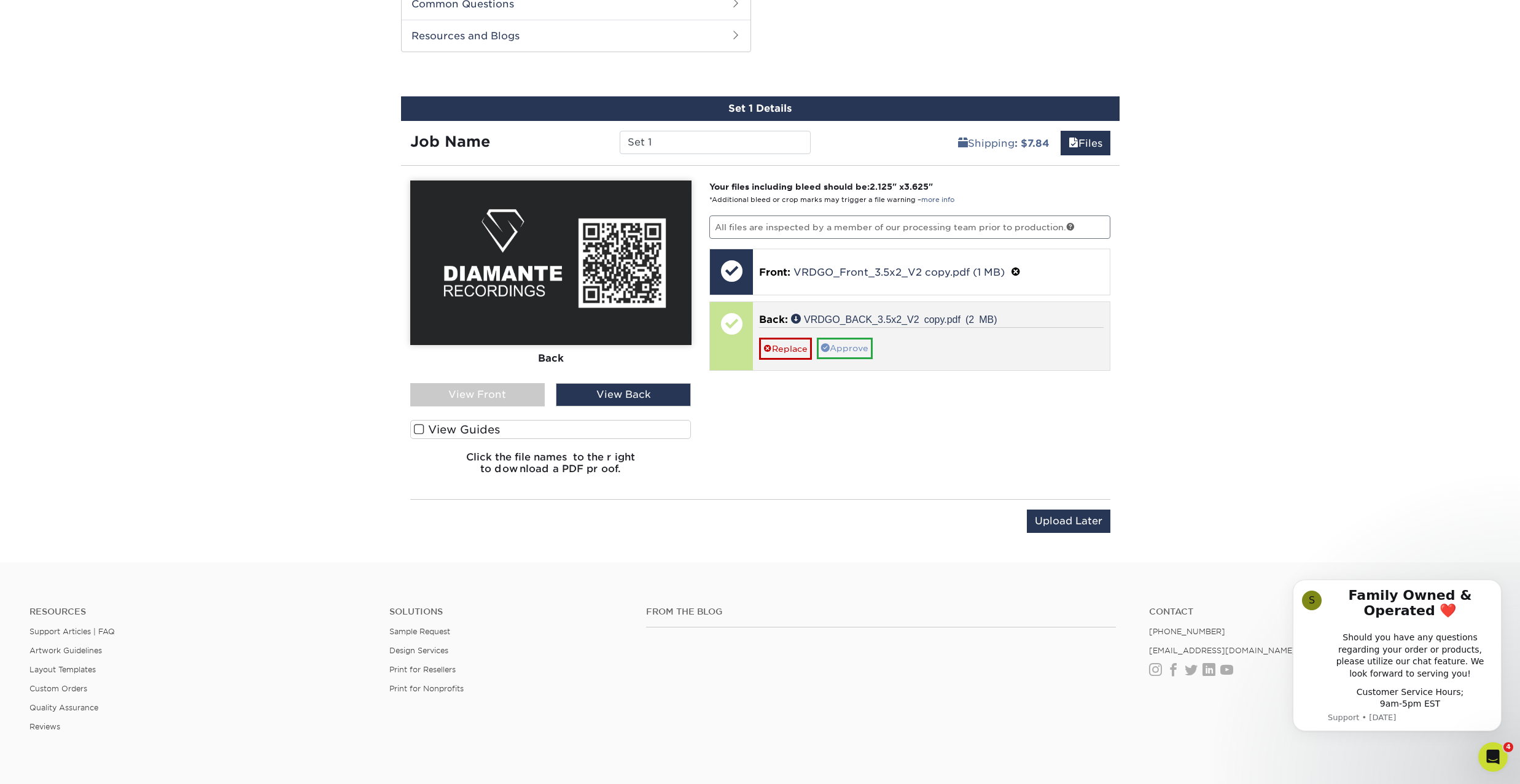
click at [849, 345] on link "Approve" at bounding box center [845, 348] width 56 height 21
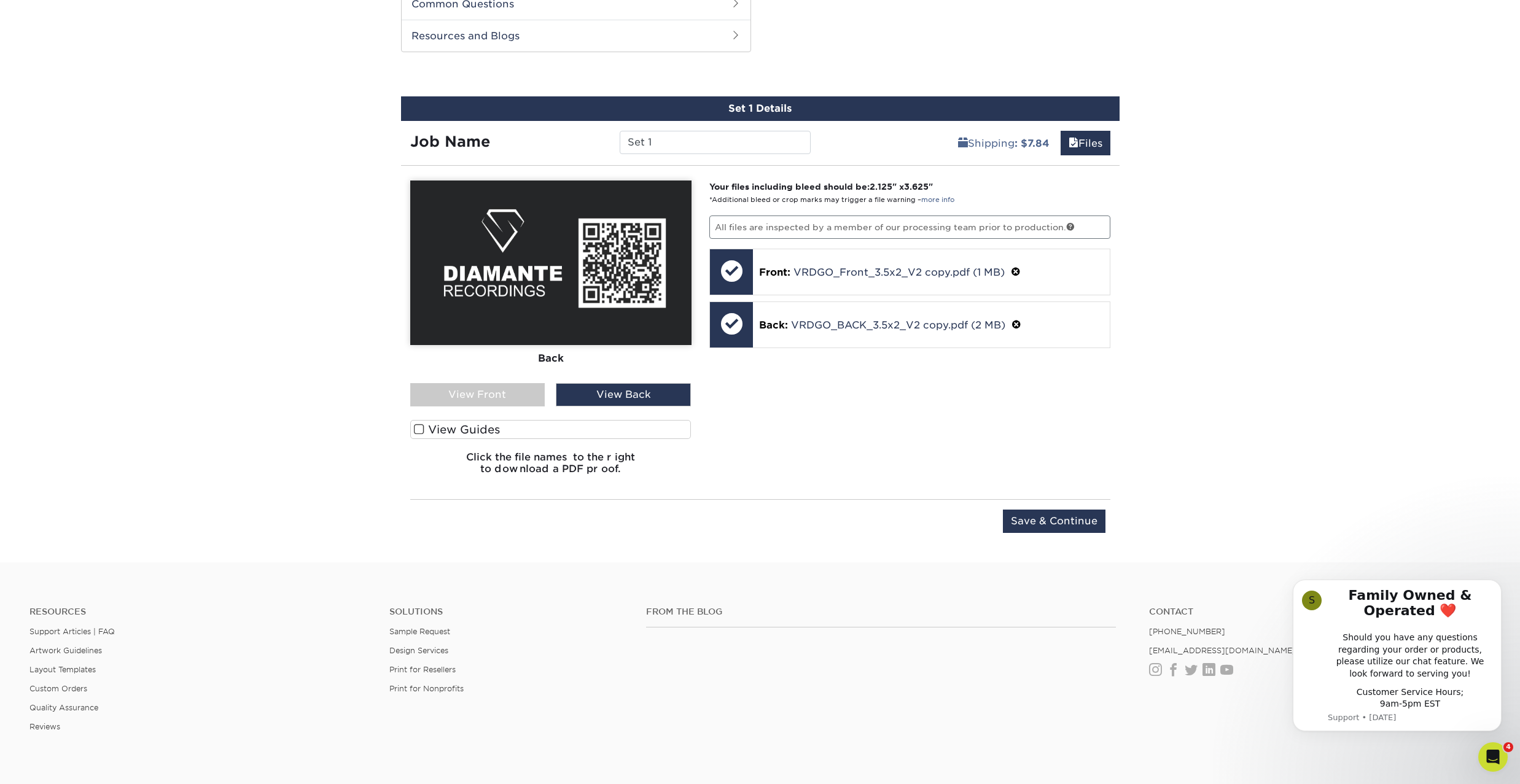
click at [441, 424] on label "View Guides" at bounding box center [550, 430] width 281 height 19
click at [0, 0] on input "View Guides" at bounding box center [0, 0] width 0 height 0
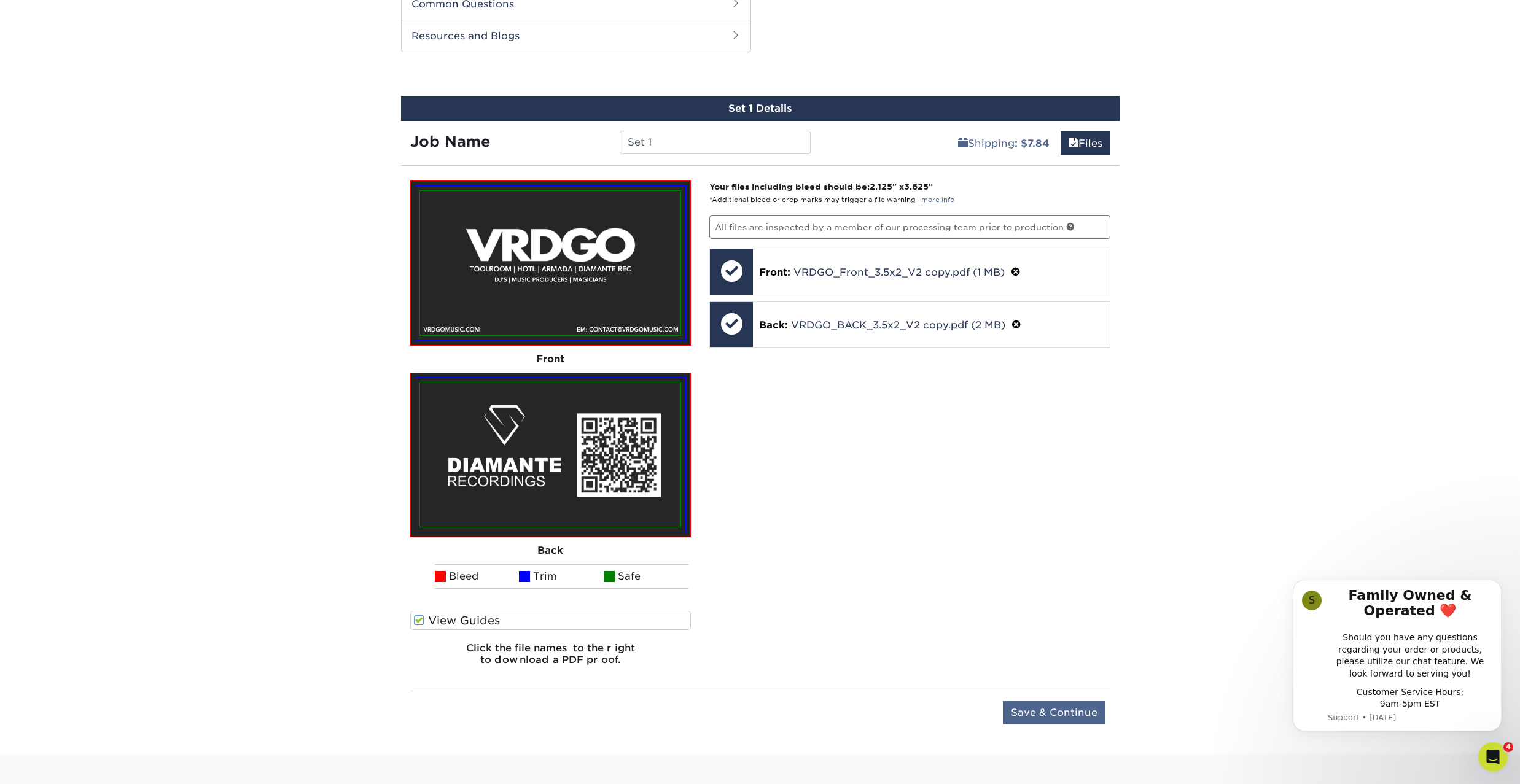
click at [1047, 706] on input "Save & Continue" at bounding box center [1054, 713] width 102 height 23
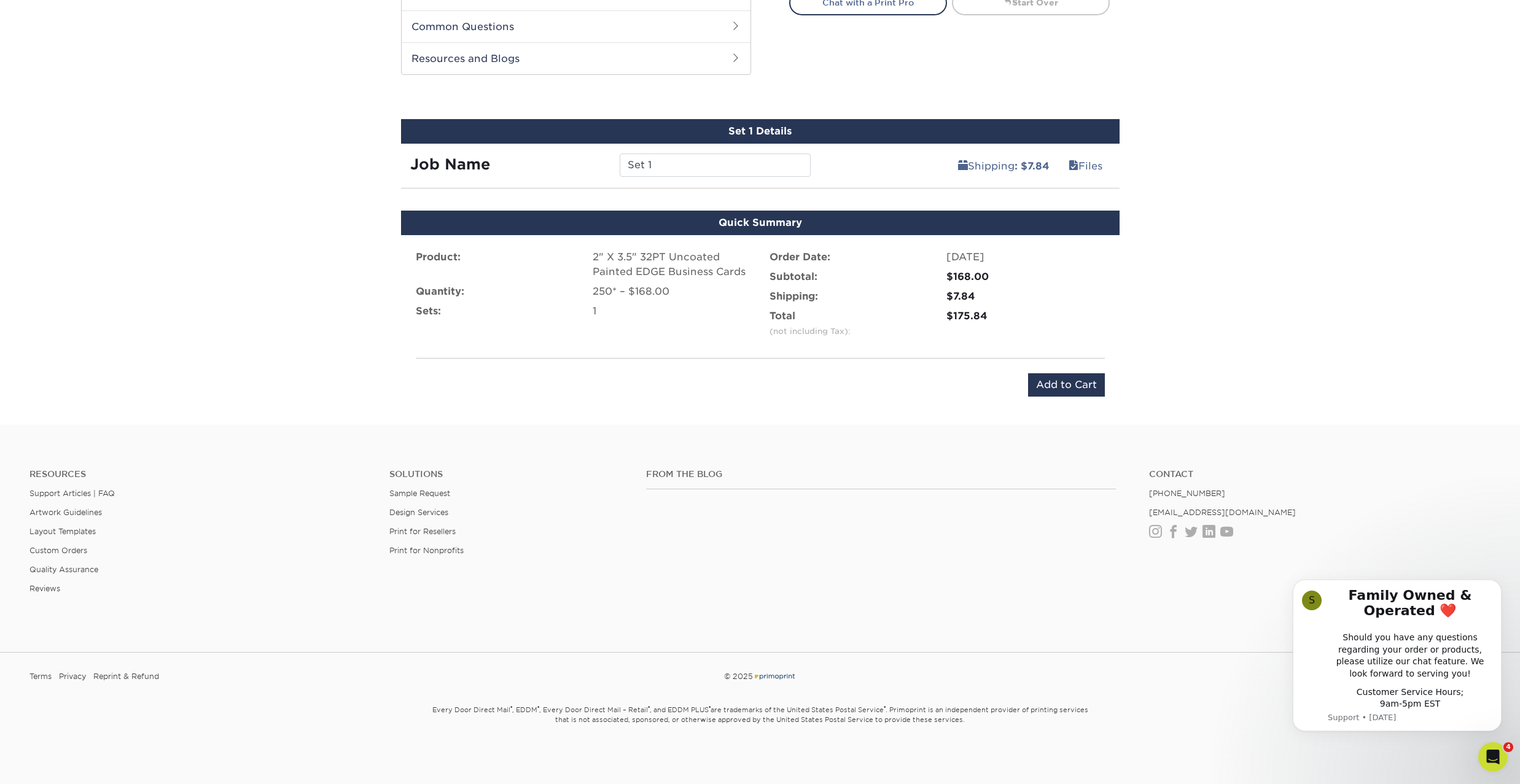
scroll to position [598, 0]
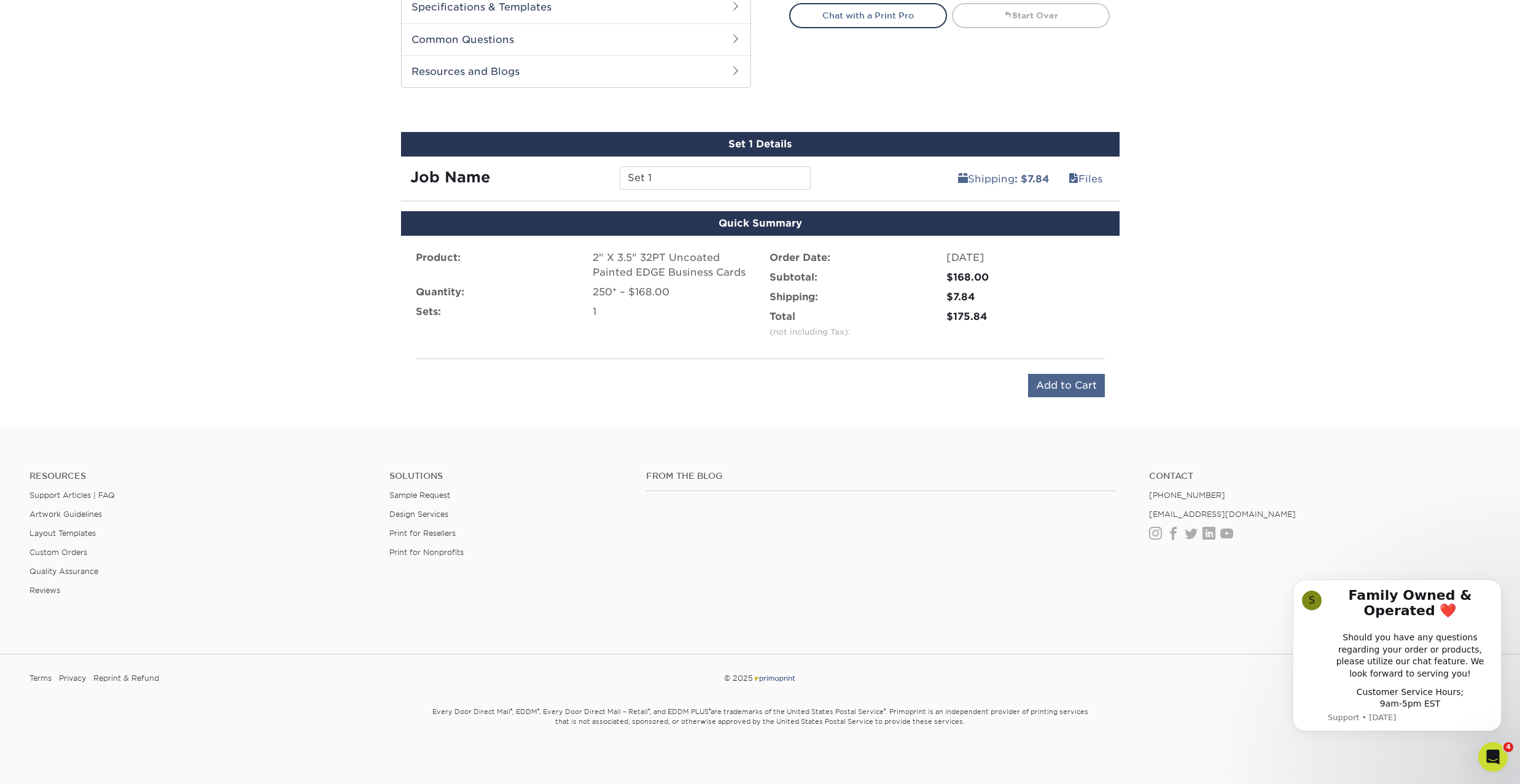
click at [1059, 383] on input "Add to Cart" at bounding box center [1066, 385] width 77 height 23
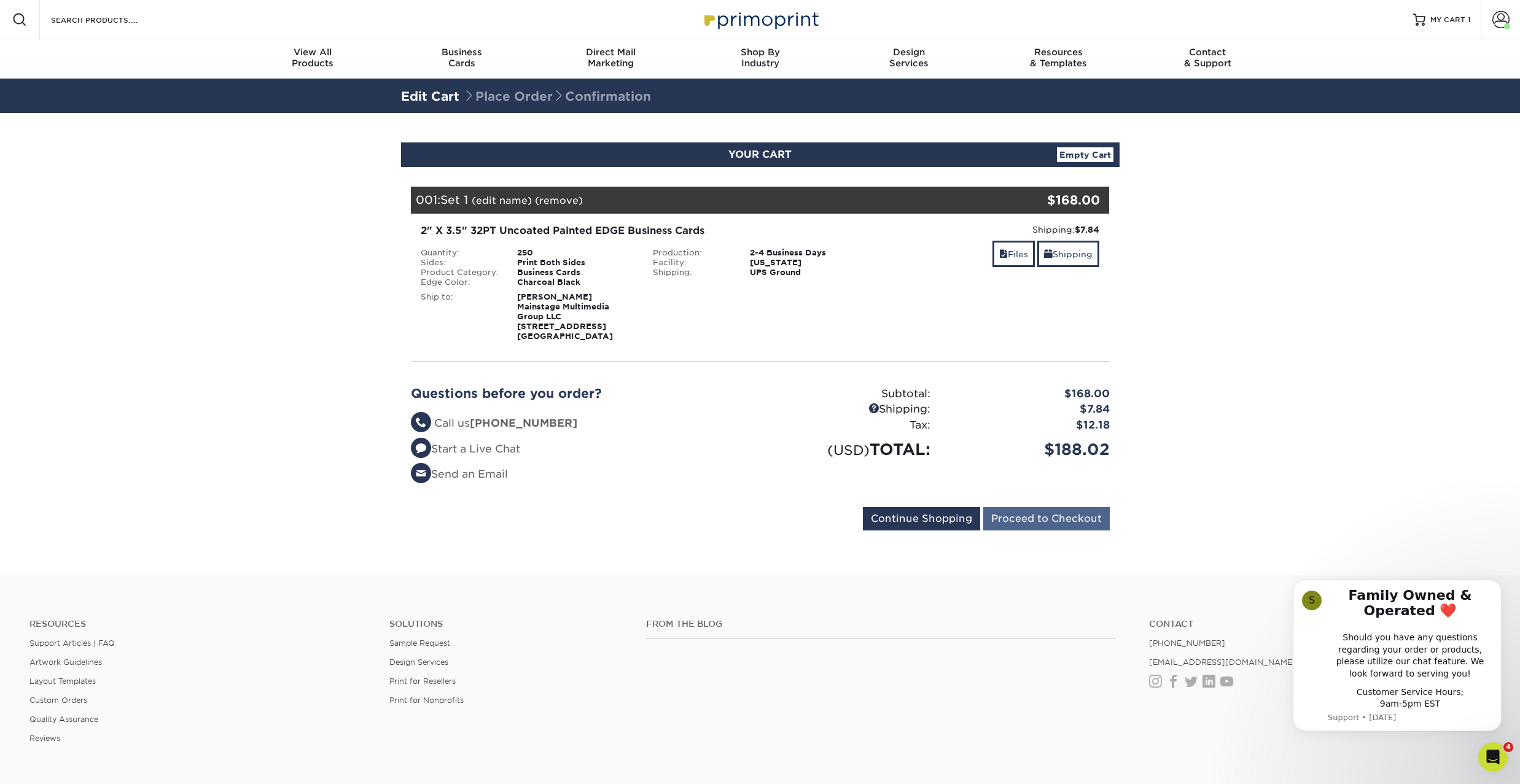
click at [1051, 521] on input "Proceed to Checkout" at bounding box center [1046, 519] width 126 height 23
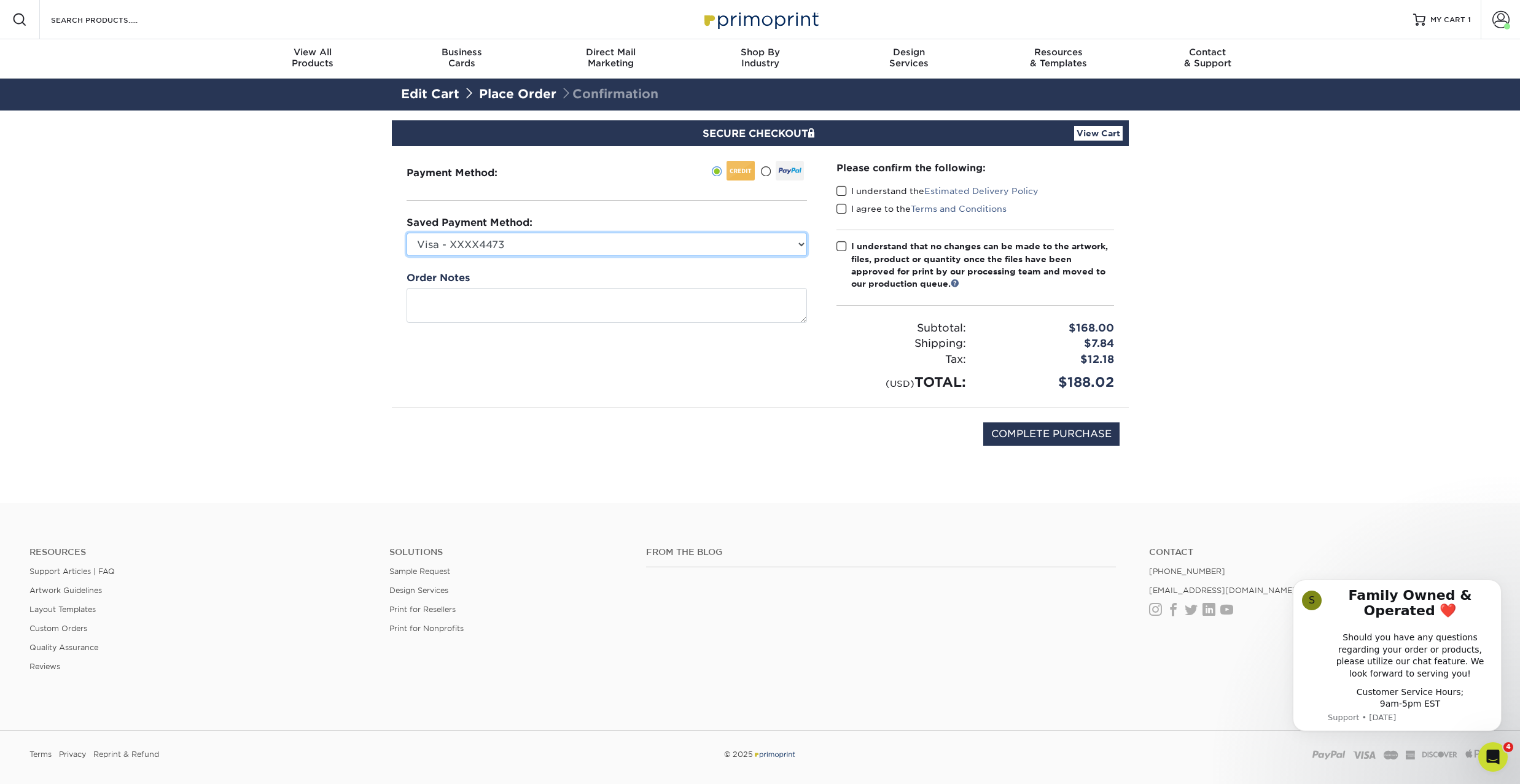
select select
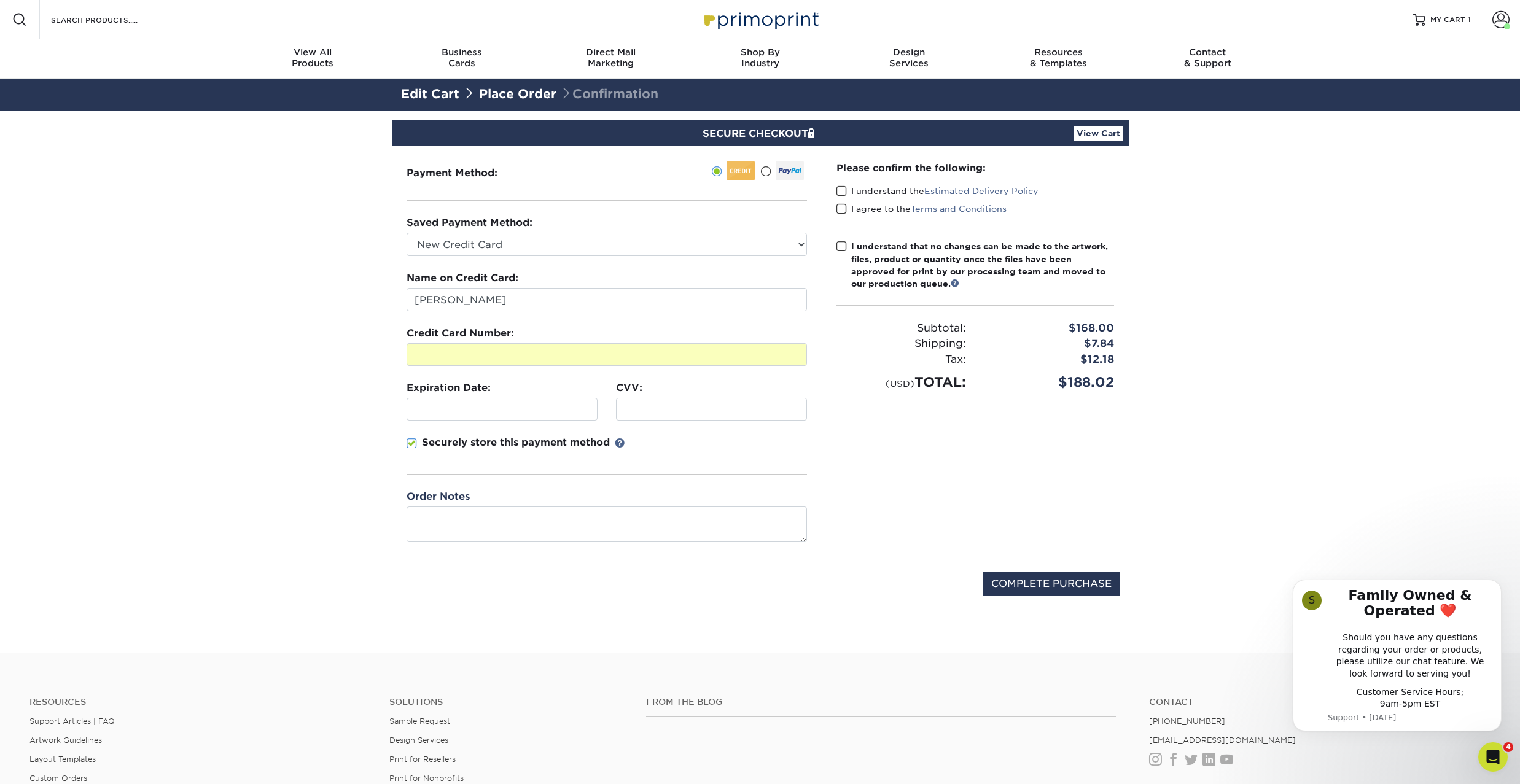
click at [641, 416] on div at bounding box center [711, 409] width 191 height 23
click at [840, 192] on span at bounding box center [841, 191] width 11 height 11
click at [0, 0] on input "I understand the Estimated Delivery Policy" at bounding box center [0, 0] width 0 height 0
click at [843, 208] on span at bounding box center [841, 209] width 11 height 11
click at [0, 0] on input "I agree to the Terms and Conditions" at bounding box center [0, 0] width 0 height 0
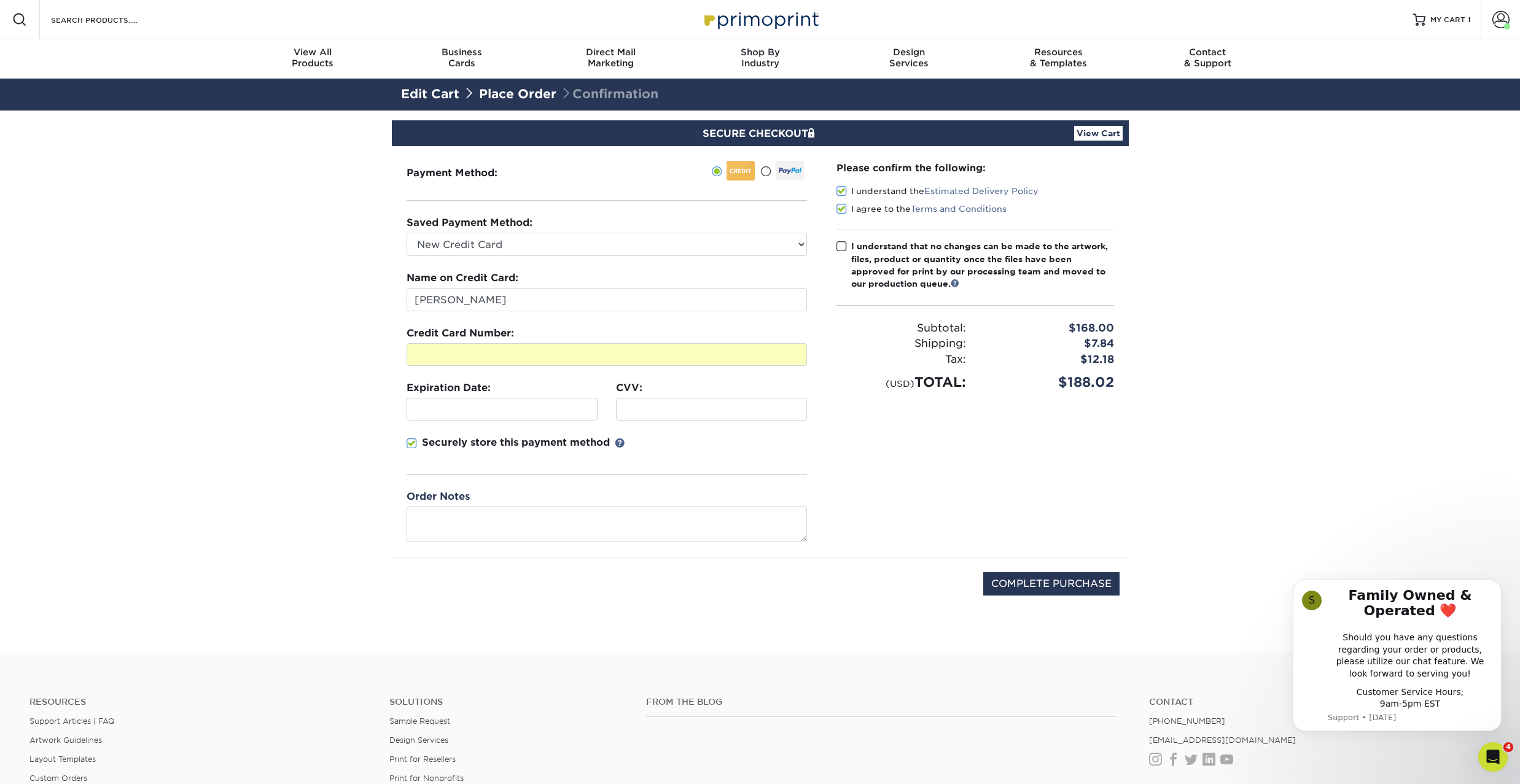
click at [843, 246] on span at bounding box center [841, 246] width 11 height 11
click at [0, 0] on input "I understand that no changes can be made to the artwork, files, product or quan…" at bounding box center [0, 0] width 0 height 0
click at [1046, 582] on input "COMPLETE PURCHASE" at bounding box center [1051, 584] width 136 height 23
type input "PROCESSING, PLEASE WAIT..."
